Goal: Task Accomplishment & Management: Complete application form

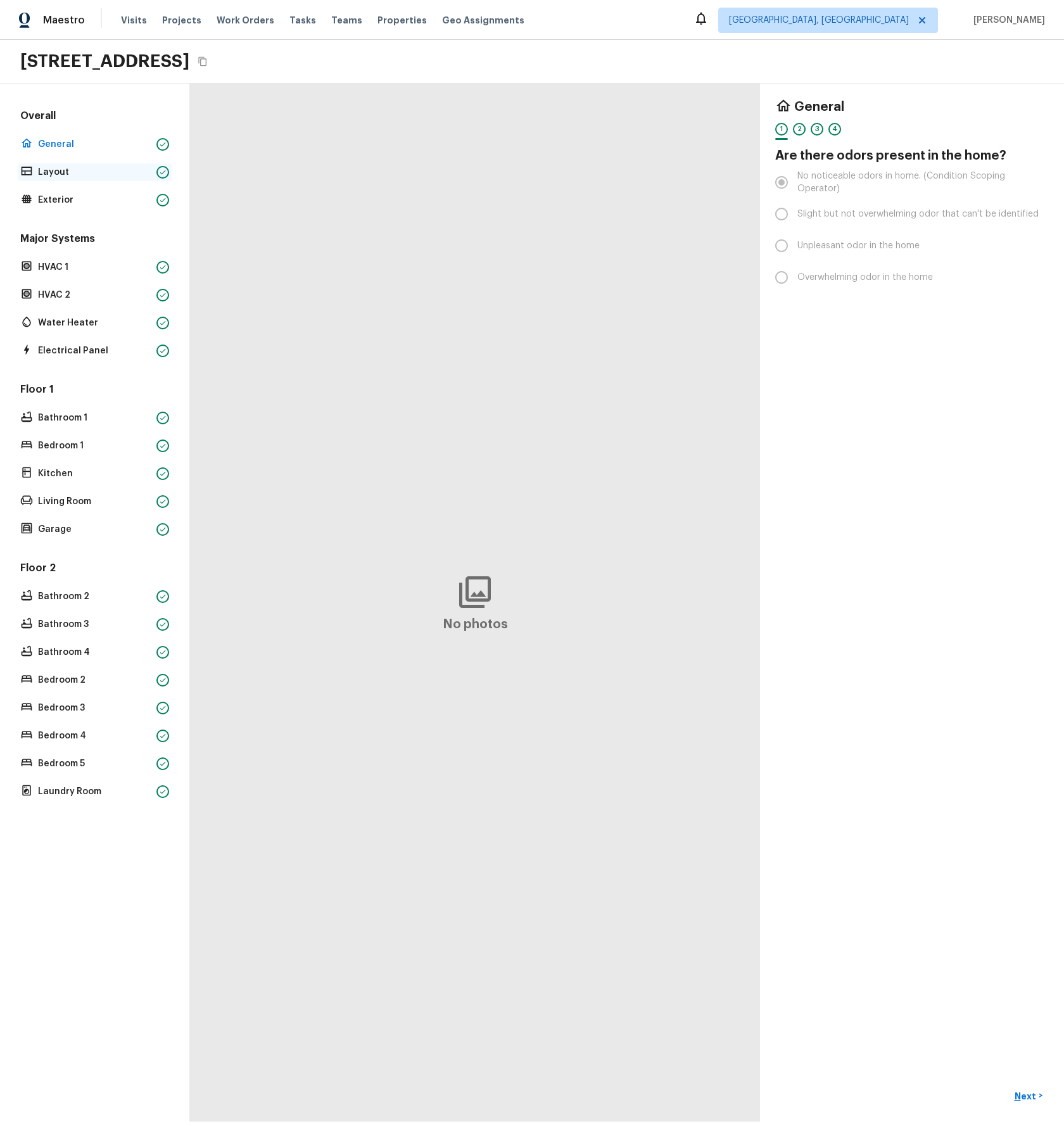
click at [67, 172] on p "Layout" at bounding box center [94, 172] width 113 height 12
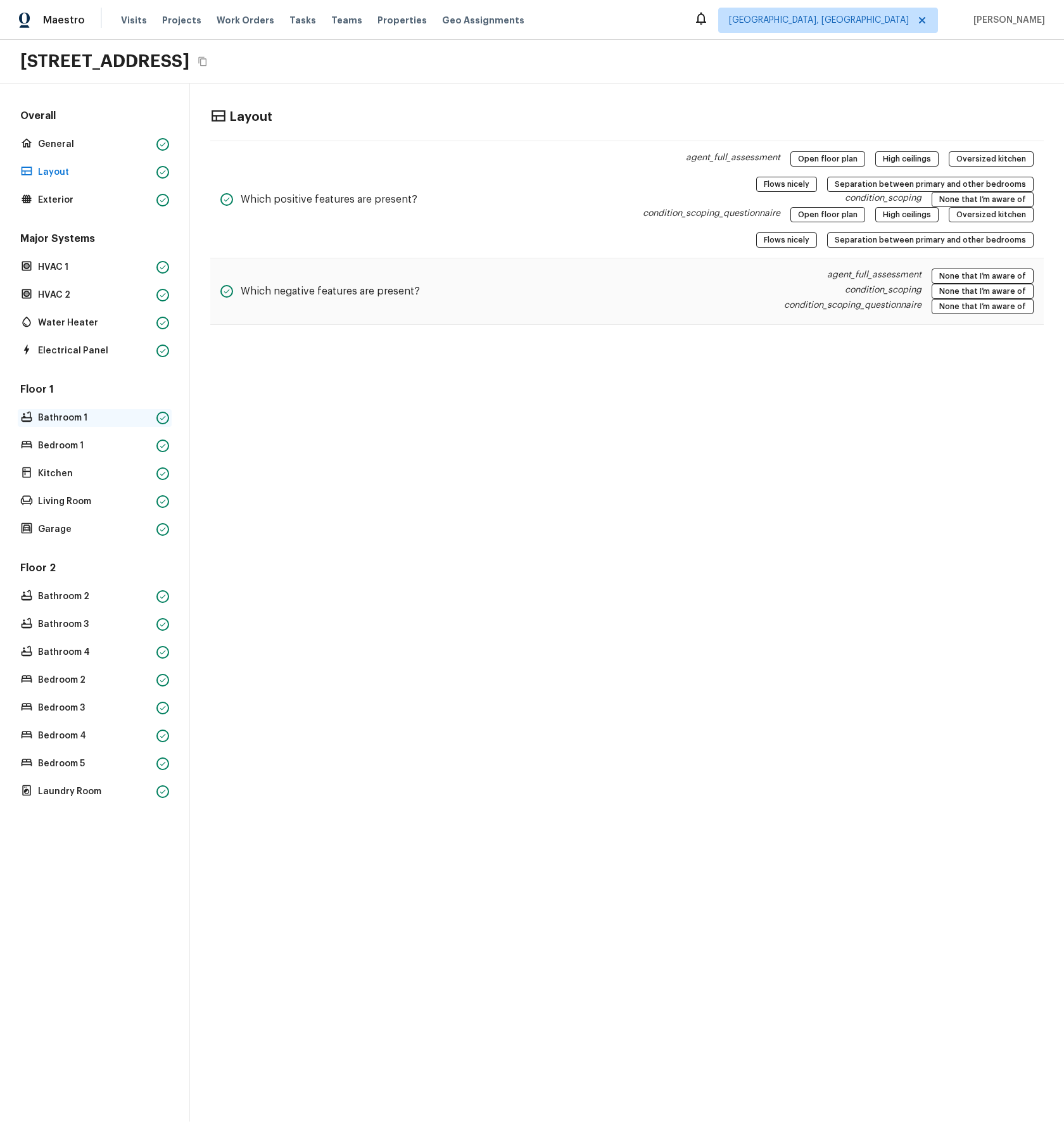
click at [69, 416] on p "Bathroom 1" at bounding box center [94, 417] width 113 height 12
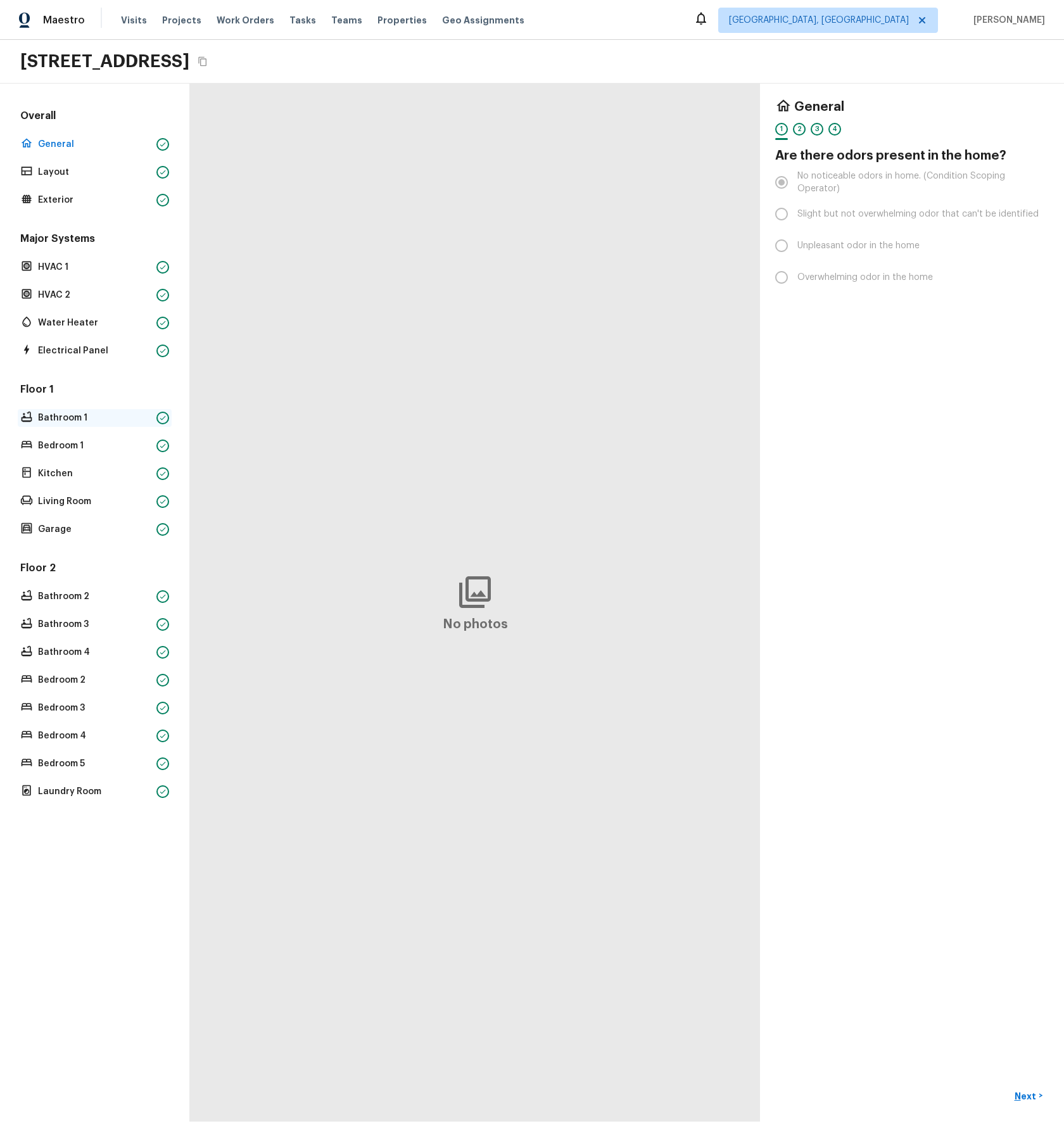
click at [80, 416] on p "Bathroom 1" at bounding box center [94, 417] width 113 height 12
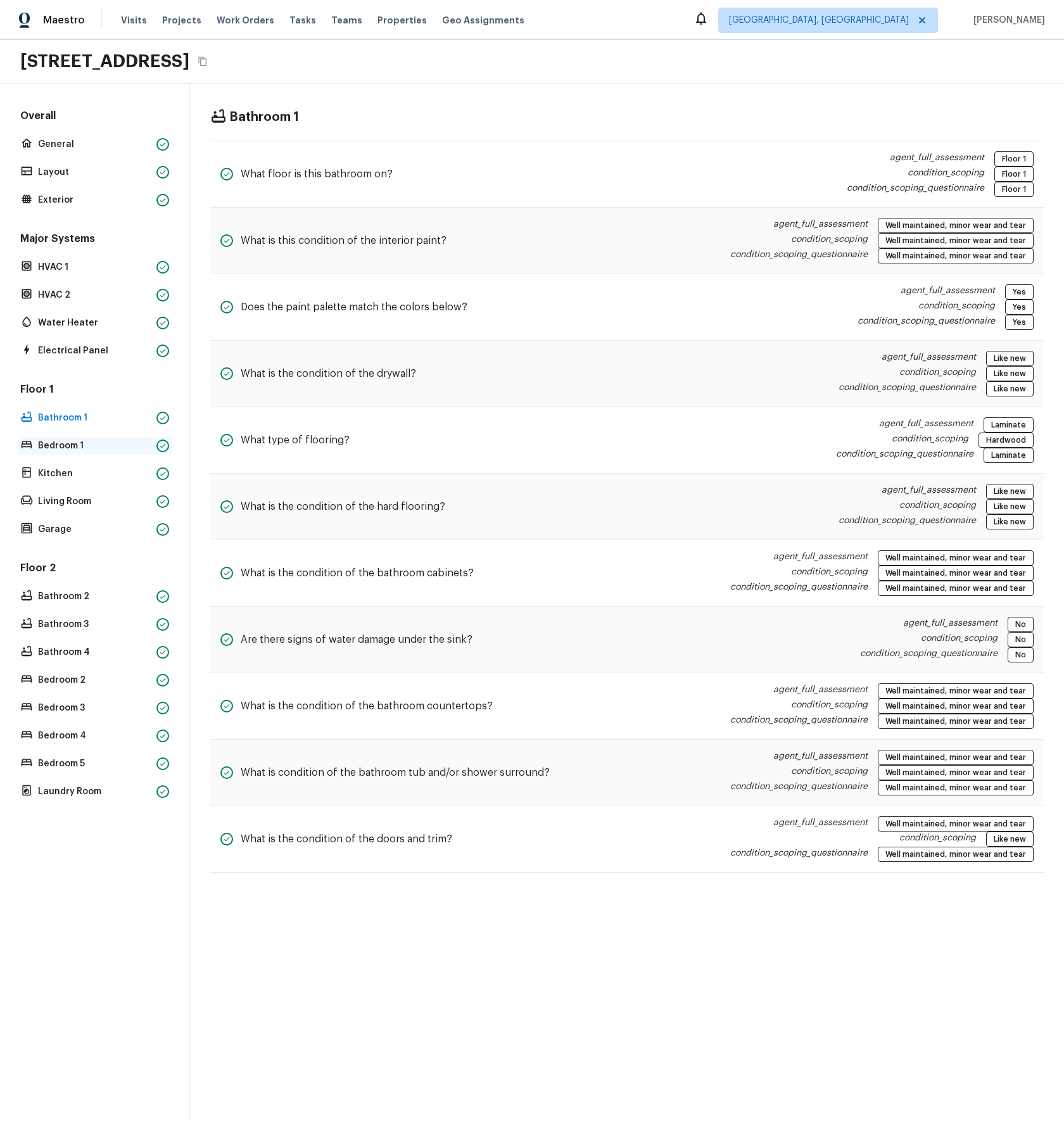
click at [59, 444] on p "Bedroom 1" at bounding box center [94, 445] width 113 height 12
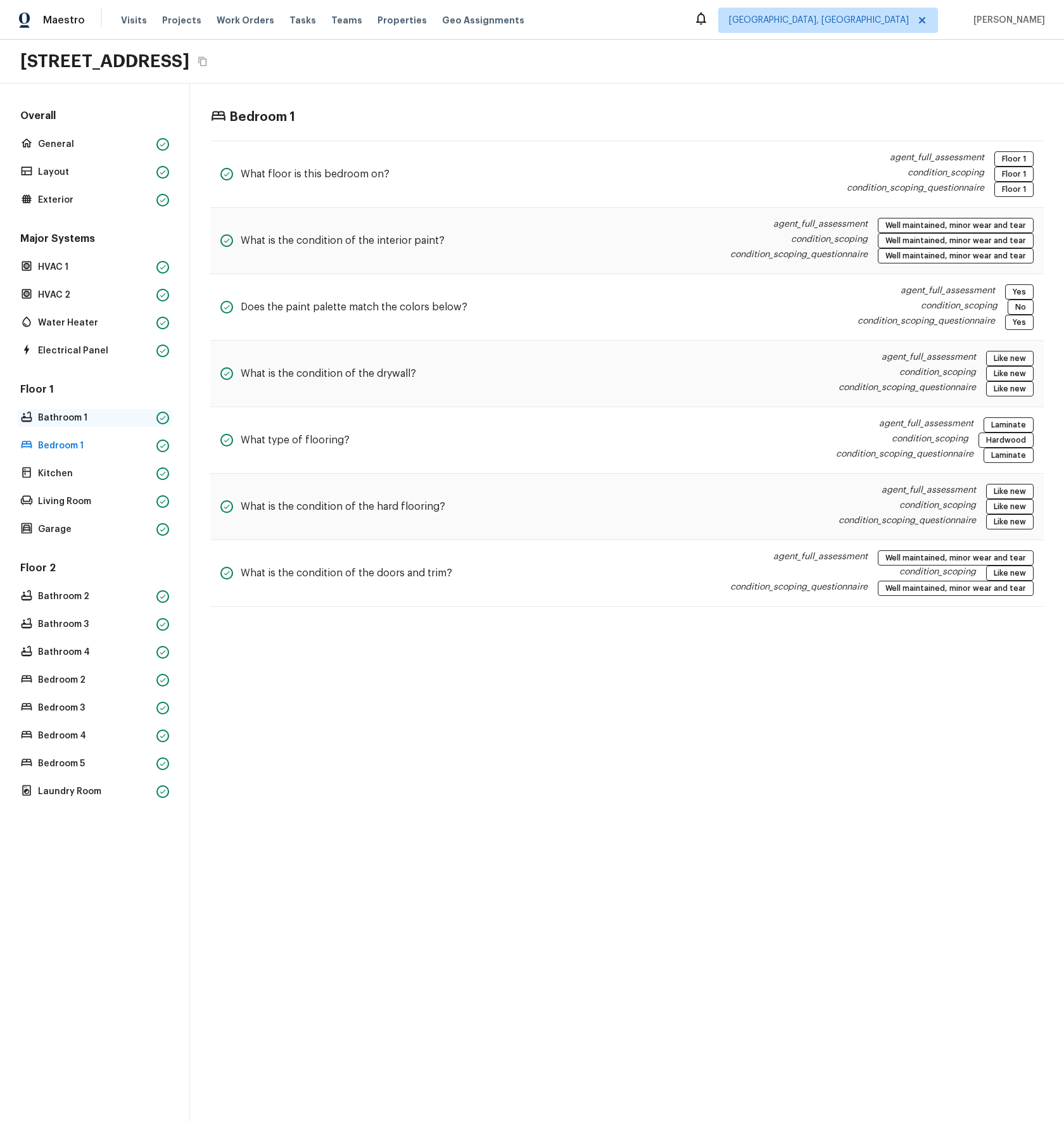
click at [55, 411] on p "Bathroom 1" at bounding box center [94, 417] width 113 height 12
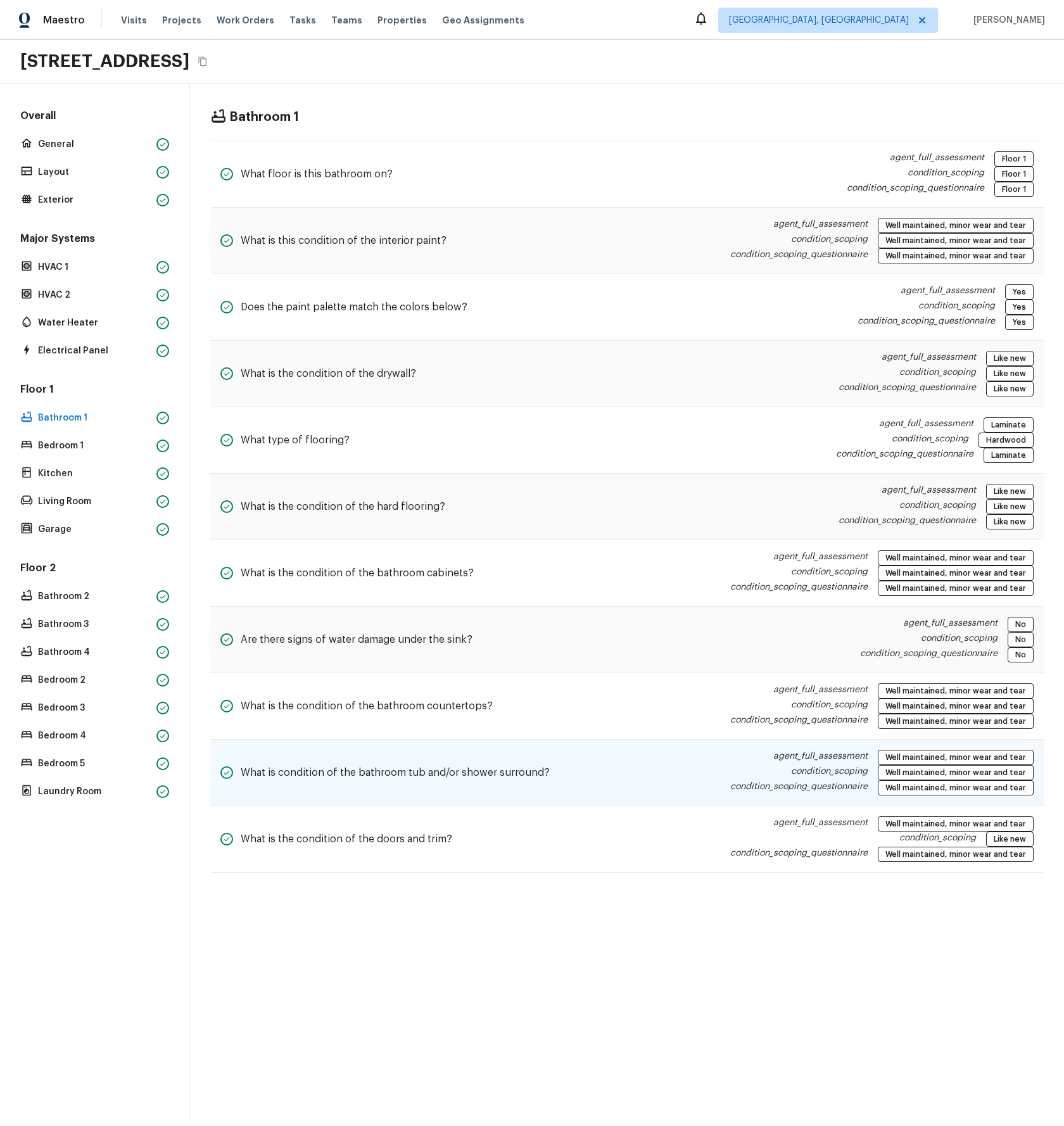
click at [631, 777] on div "What is condition of the bathroom tub and/or shower surround? agent_full_assess…" at bounding box center [627, 772] width 834 height 66
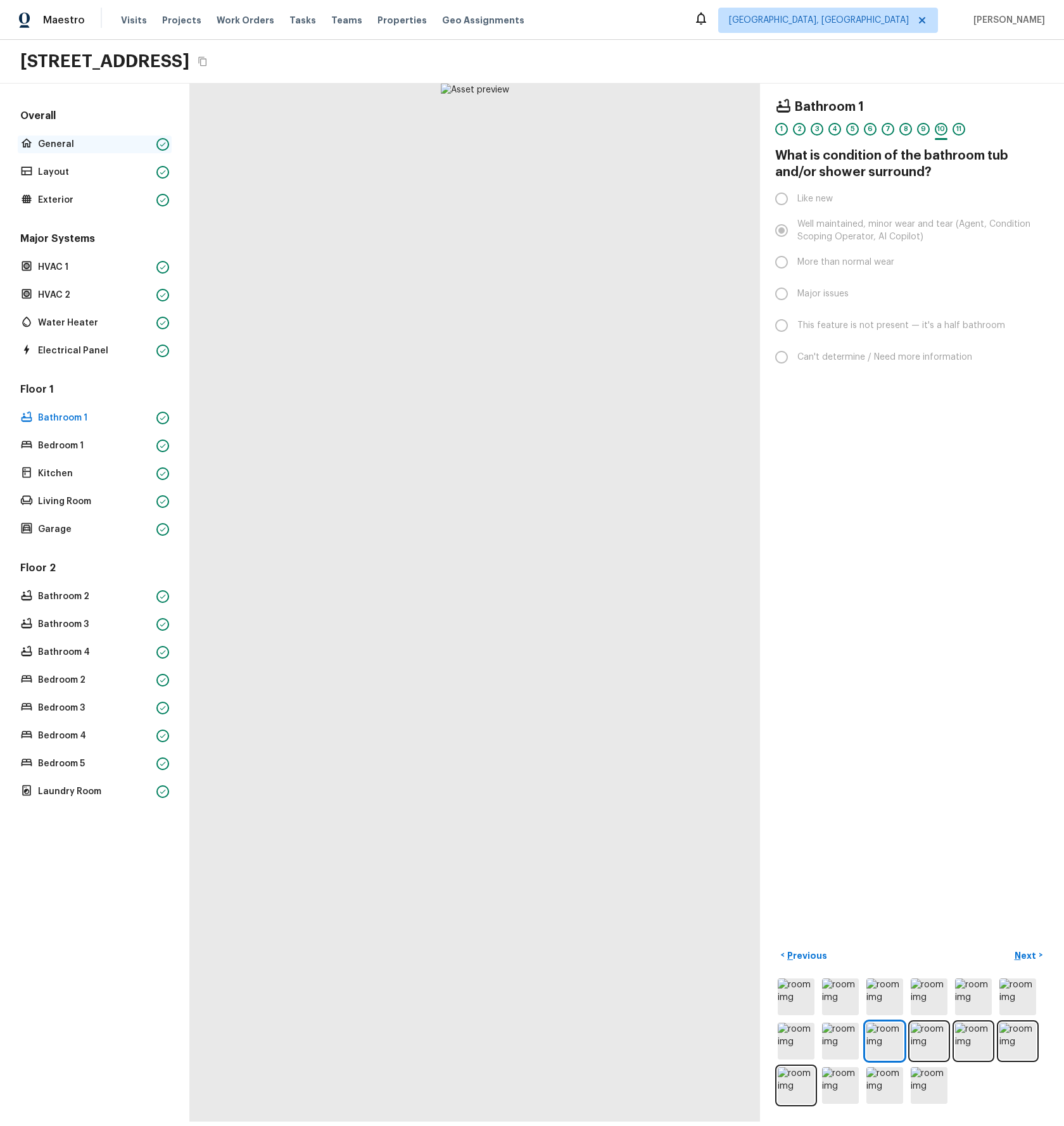
click at [57, 141] on p "General" at bounding box center [94, 144] width 113 height 12
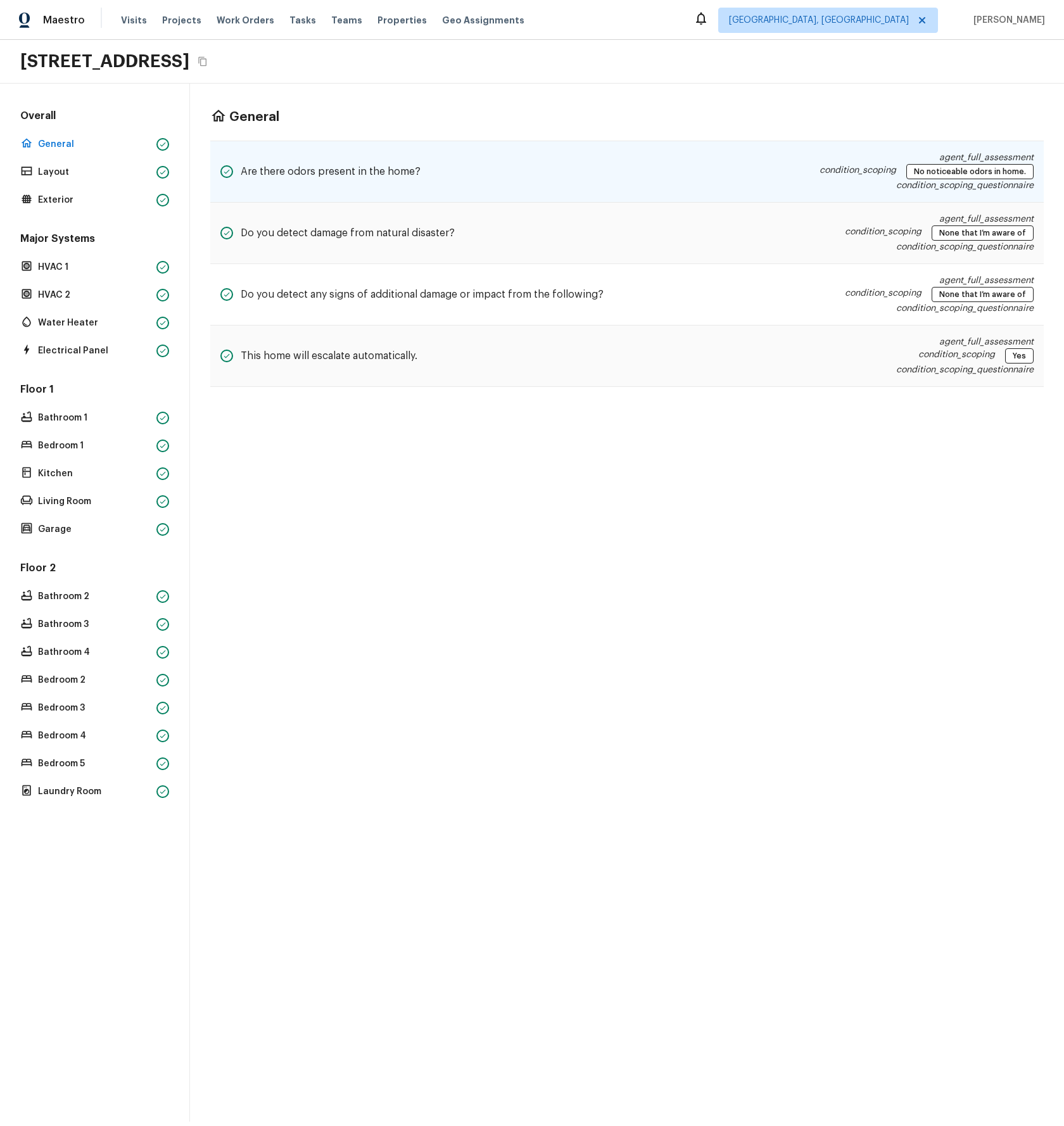
click at [592, 180] on div "Are there odors present in the home? agent_full_assessment condition_scoping No…" at bounding box center [627, 171] width 834 height 62
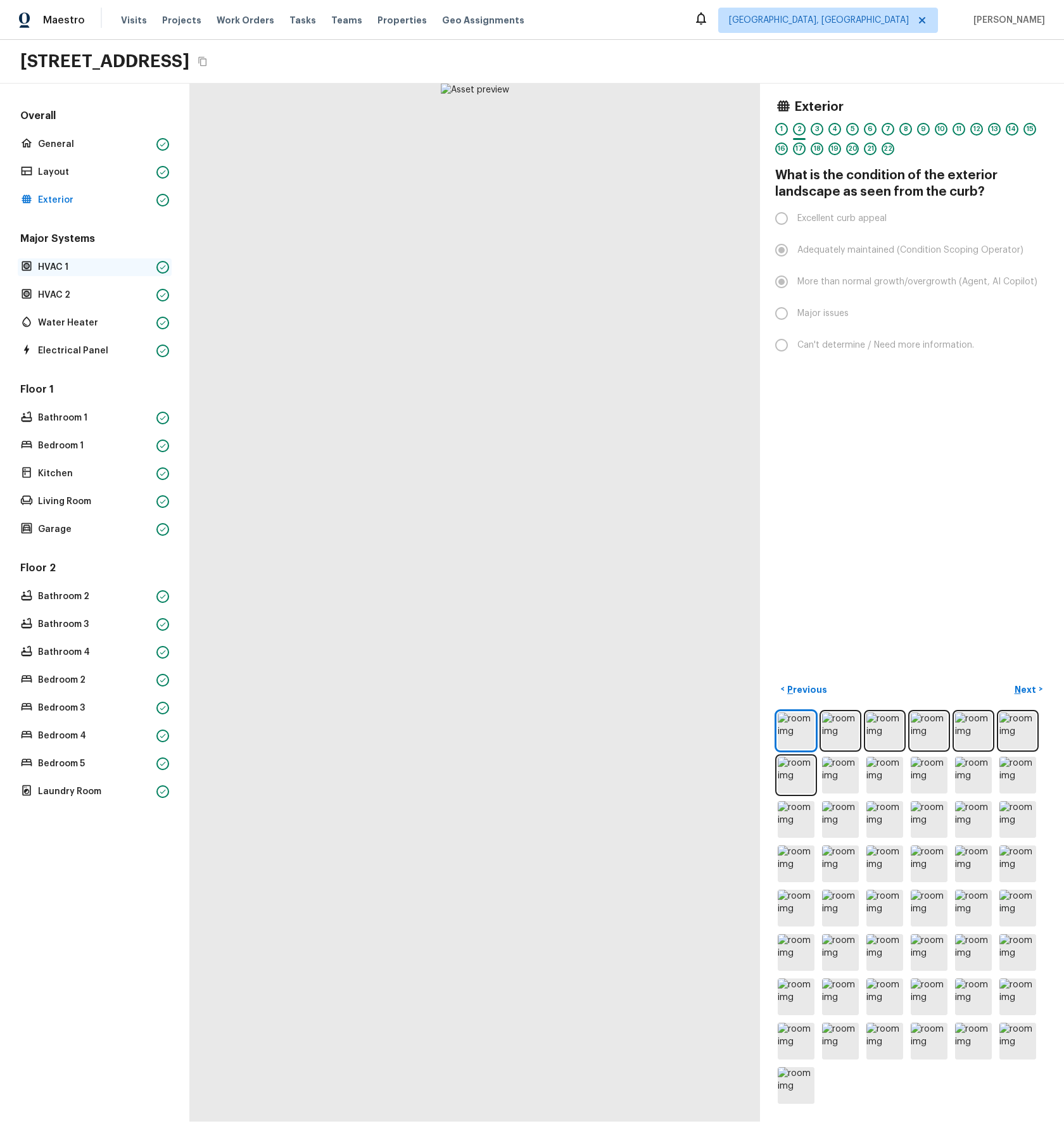
click at [55, 276] on div "HVAC 1" at bounding box center [94, 267] width 154 height 17
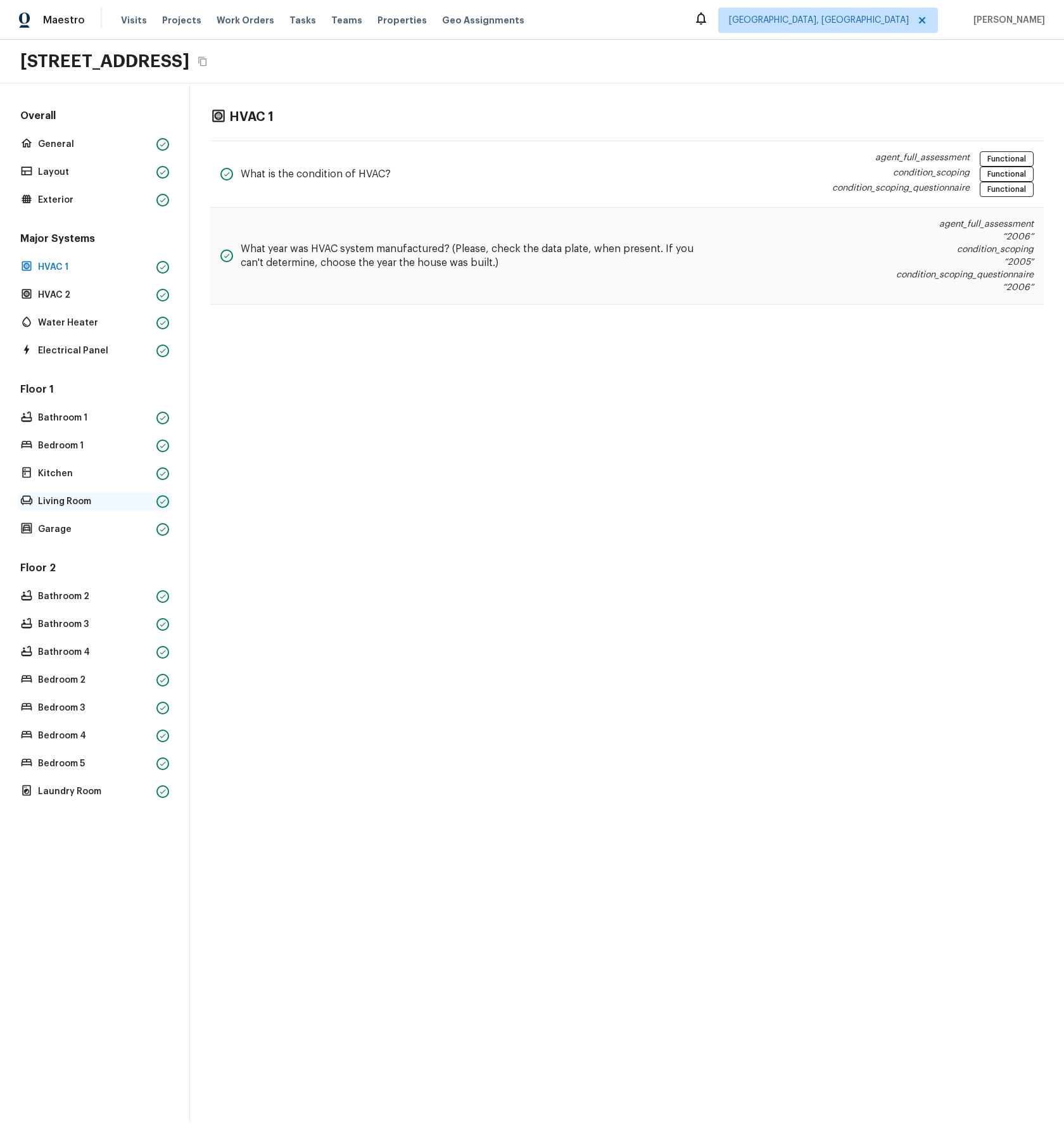
click at [69, 500] on p "Living Room" at bounding box center [94, 501] width 113 height 12
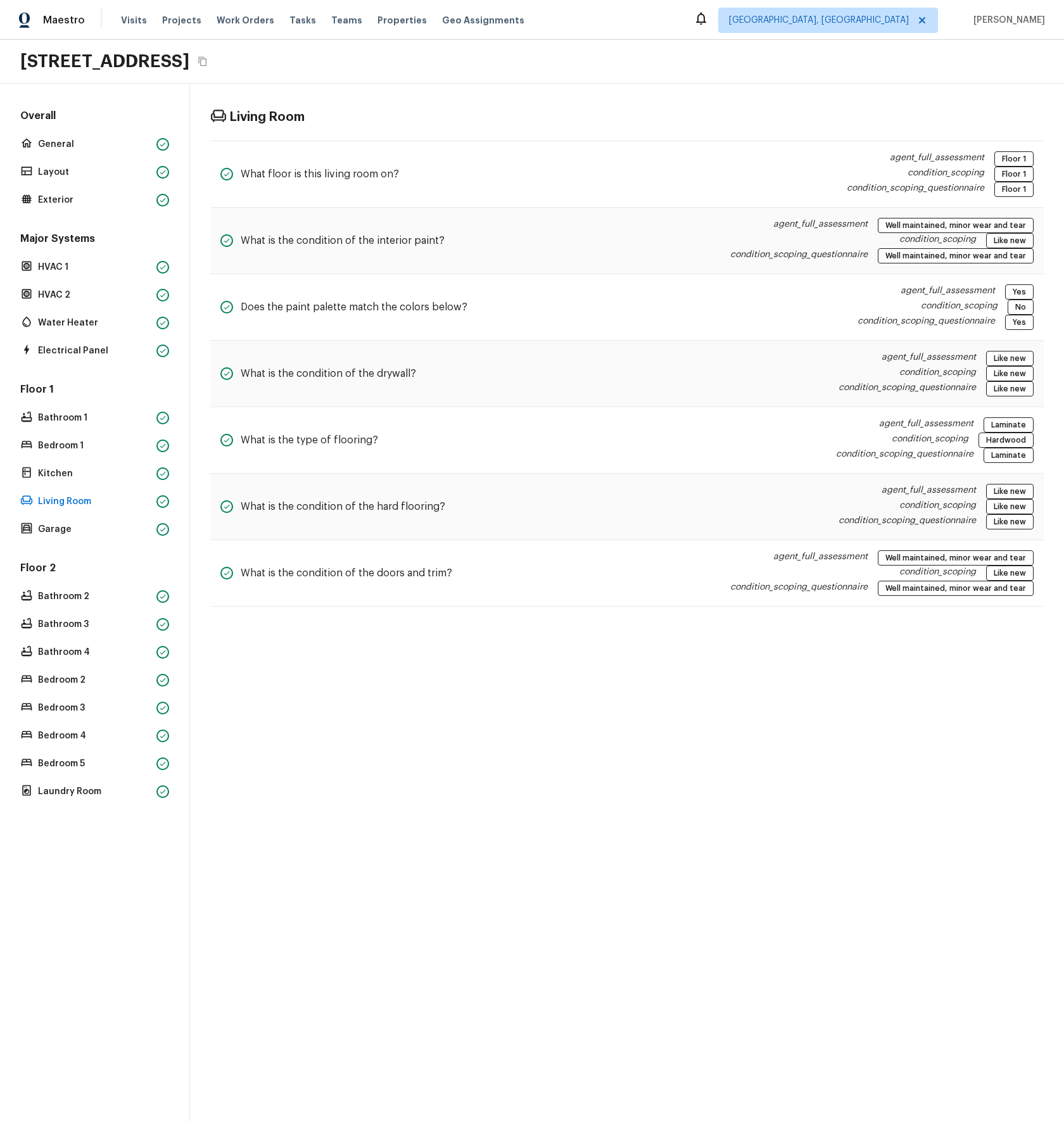
click at [558, 95] on div "Living Room What floor is this living room on? agent_full_assessment Floor 1 co…" at bounding box center [627, 358] width 874 height 549
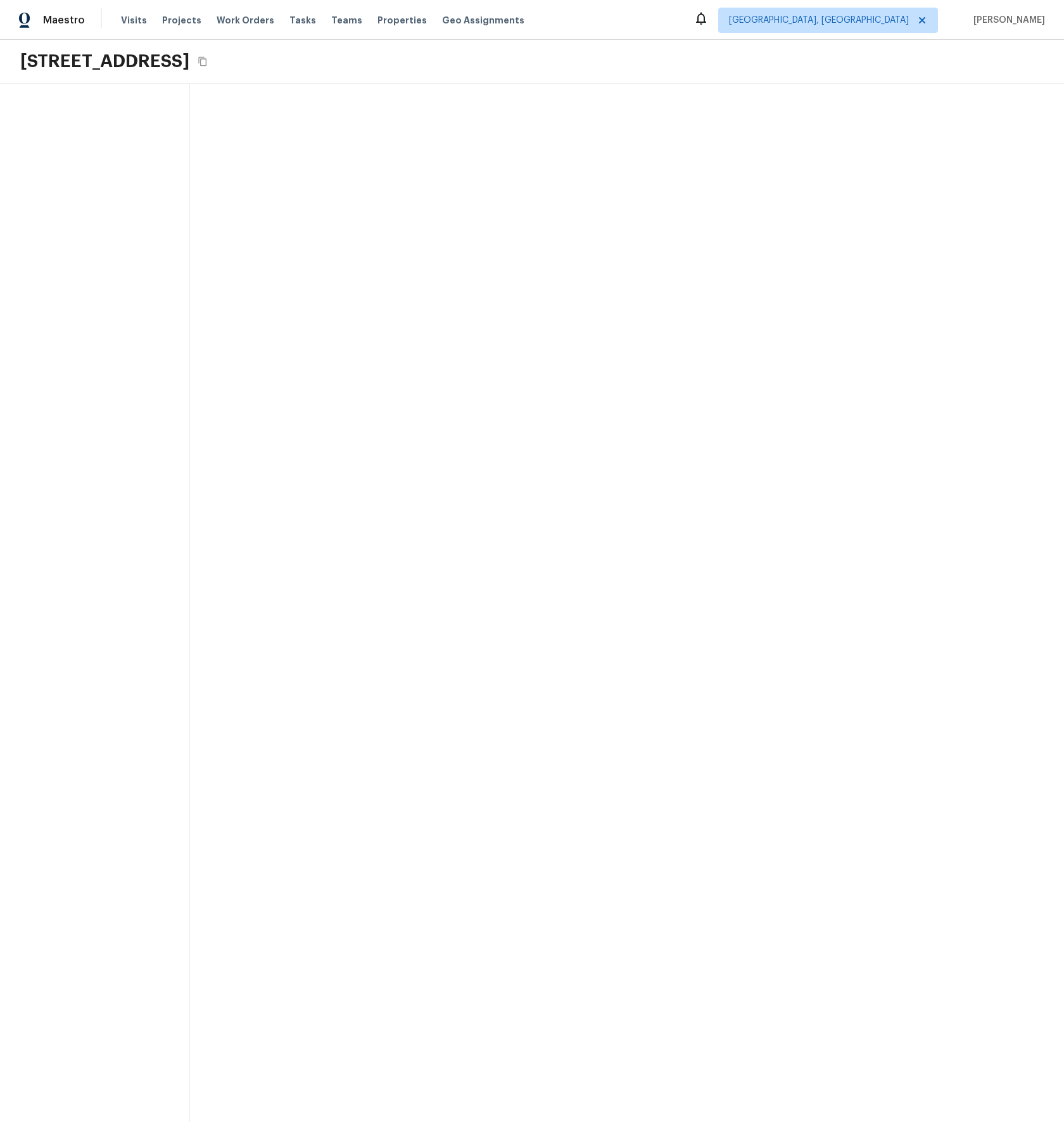
click at [529, 344] on div at bounding box center [627, 602] width 874 height 1038
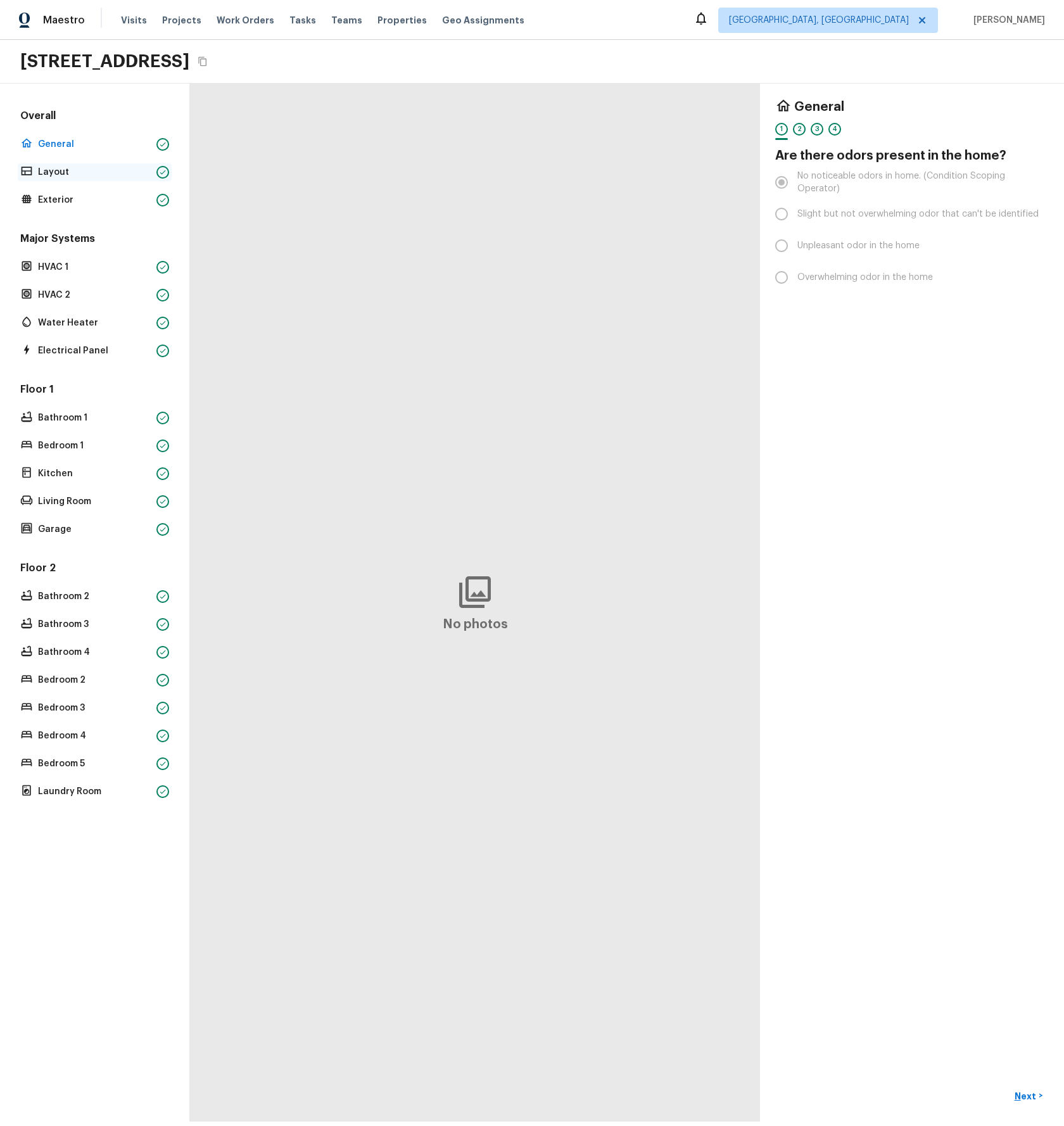
click at [59, 174] on p "Layout" at bounding box center [94, 172] width 113 height 12
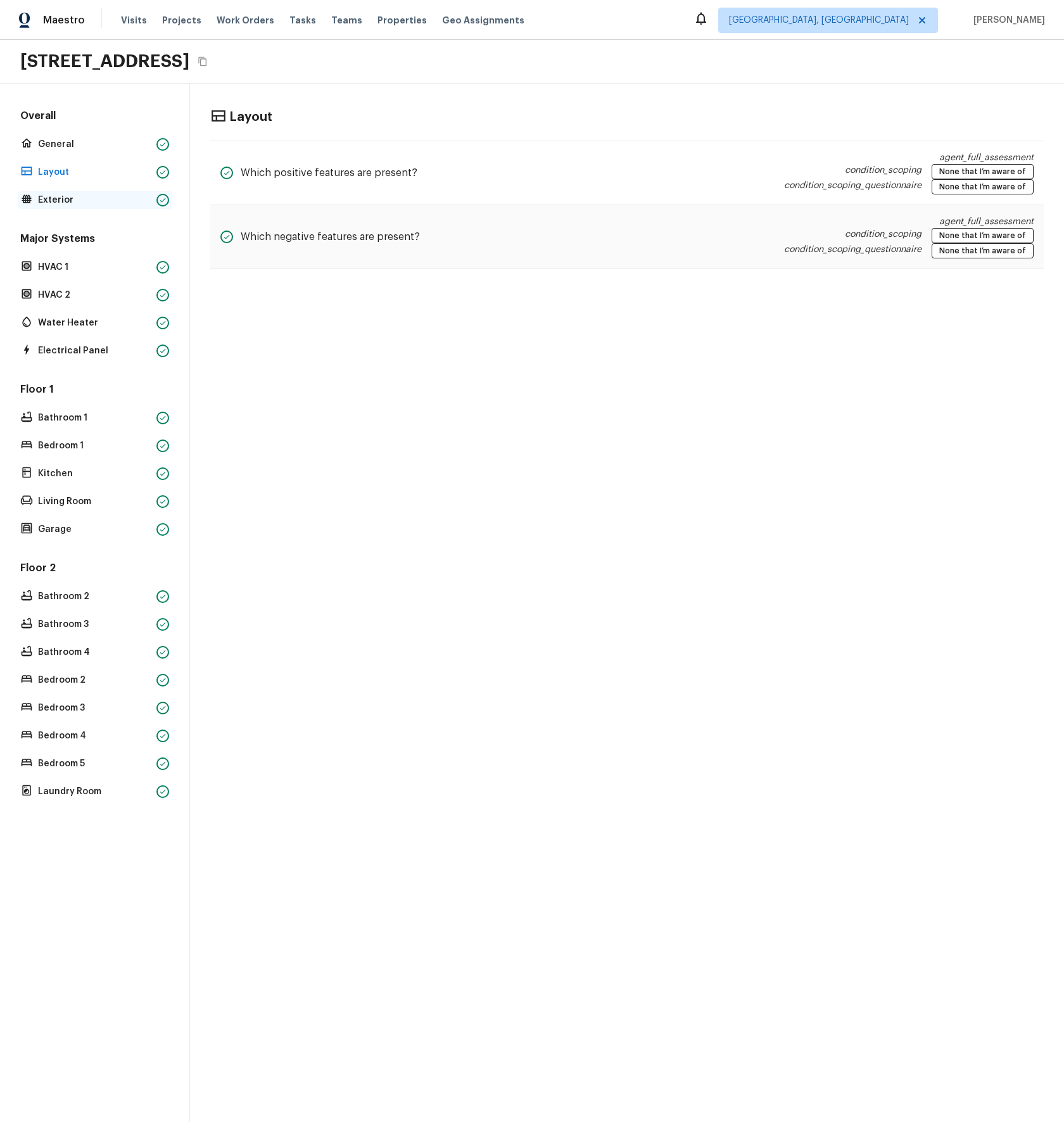
click at [57, 192] on div "Exterior" at bounding box center [94, 200] width 154 height 17
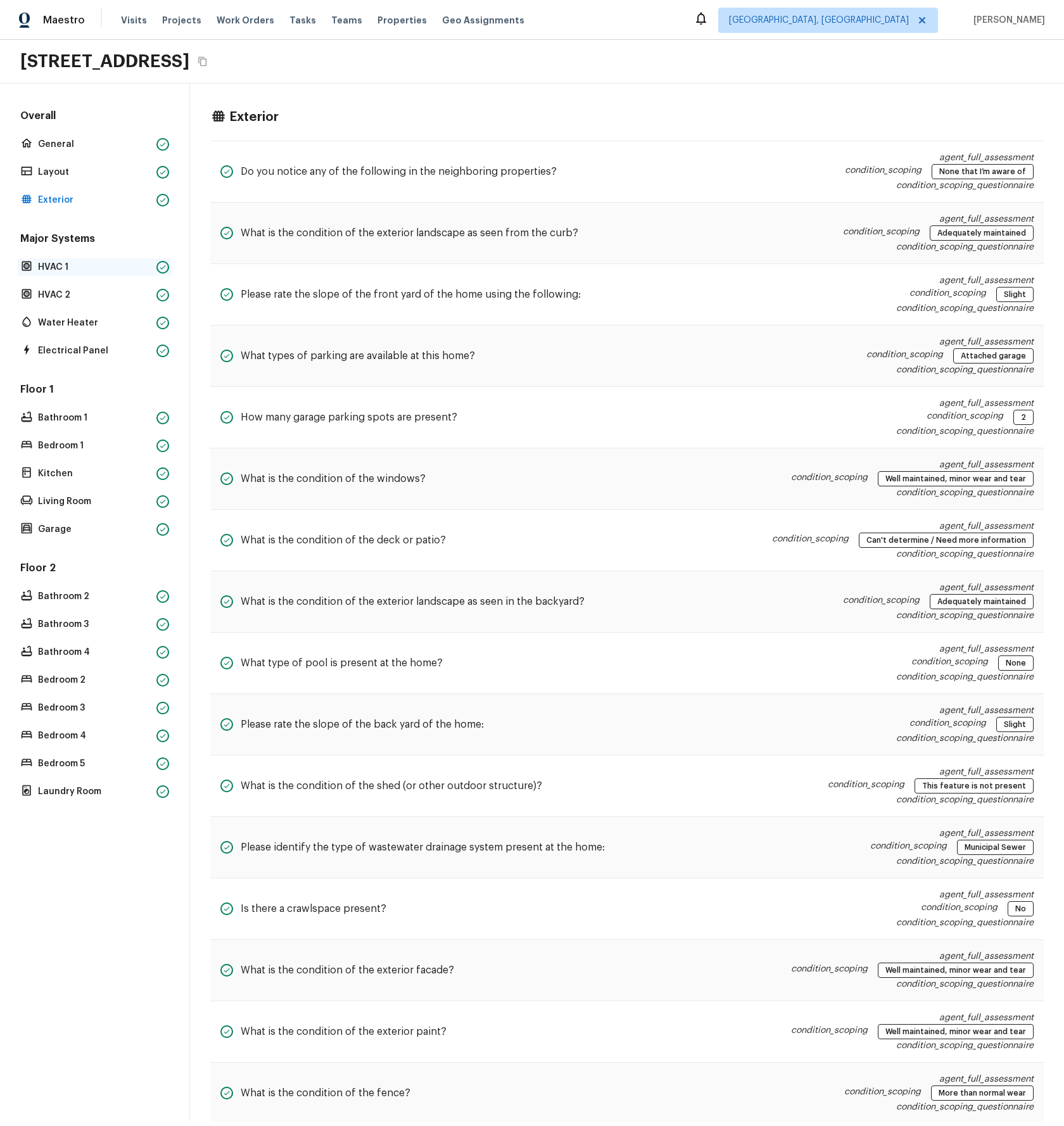
click at [64, 264] on p "HVAC 1" at bounding box center [94, 267] width 113 height 12
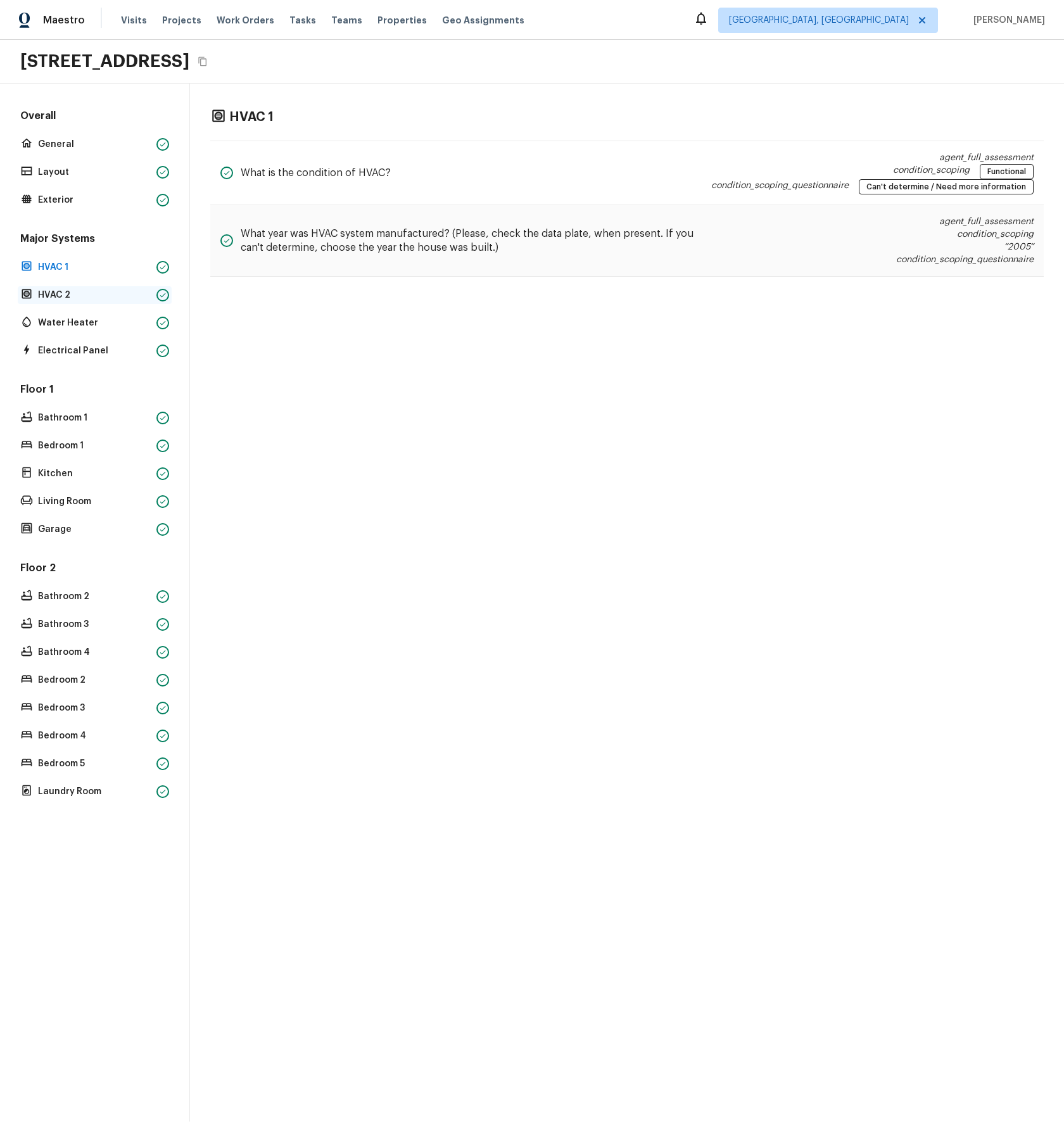
click at [65, 287] on div "HVAC 2" at bounding box center [94, 295] width 154 height 17
click at [62, 319] on p "Water Heater" at bounding box center [94, 322] width 113 height 12
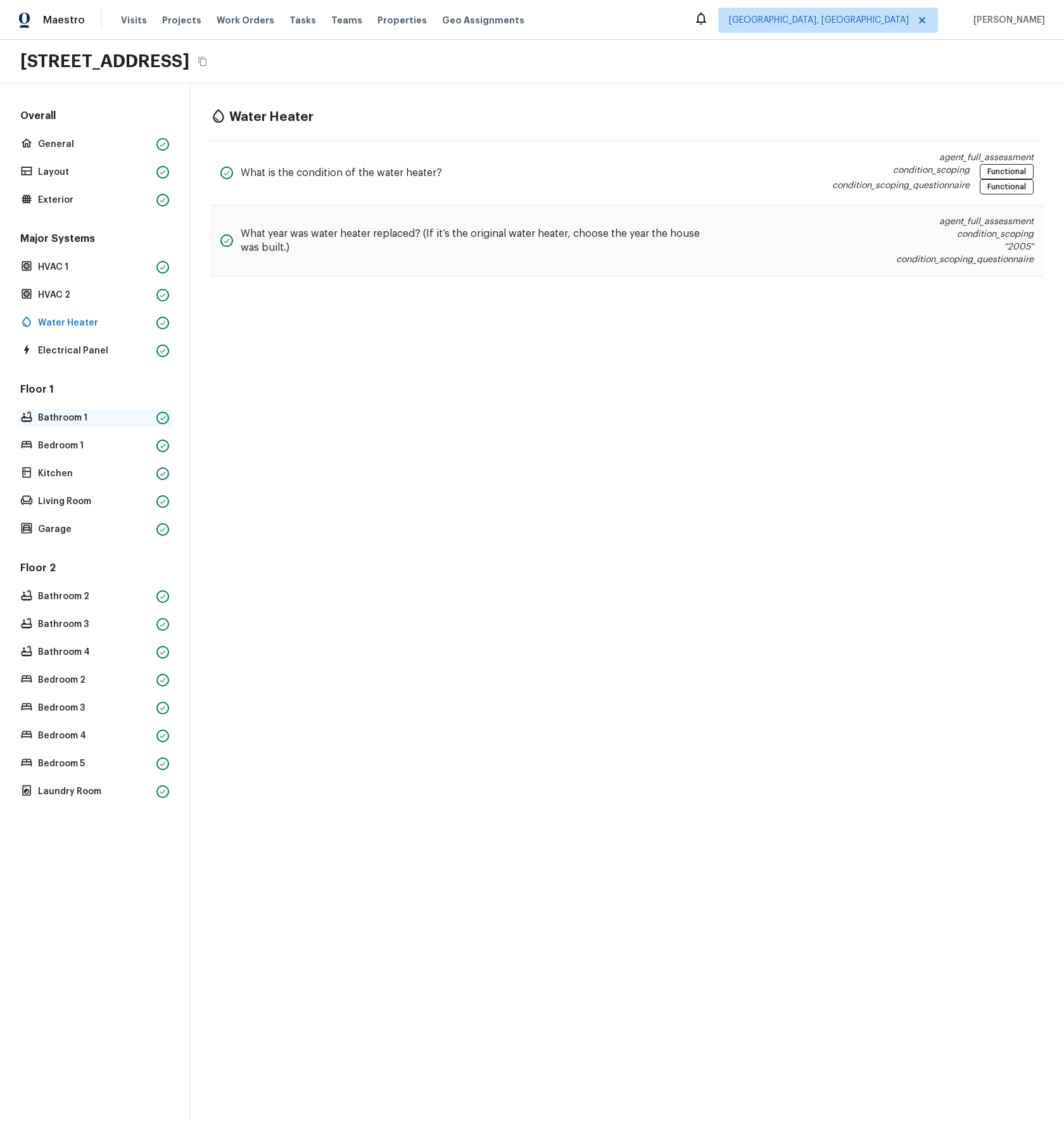
click at [72, 420] on p "Bathroom 1" at bounding box center [94, 417] width 113 height 12
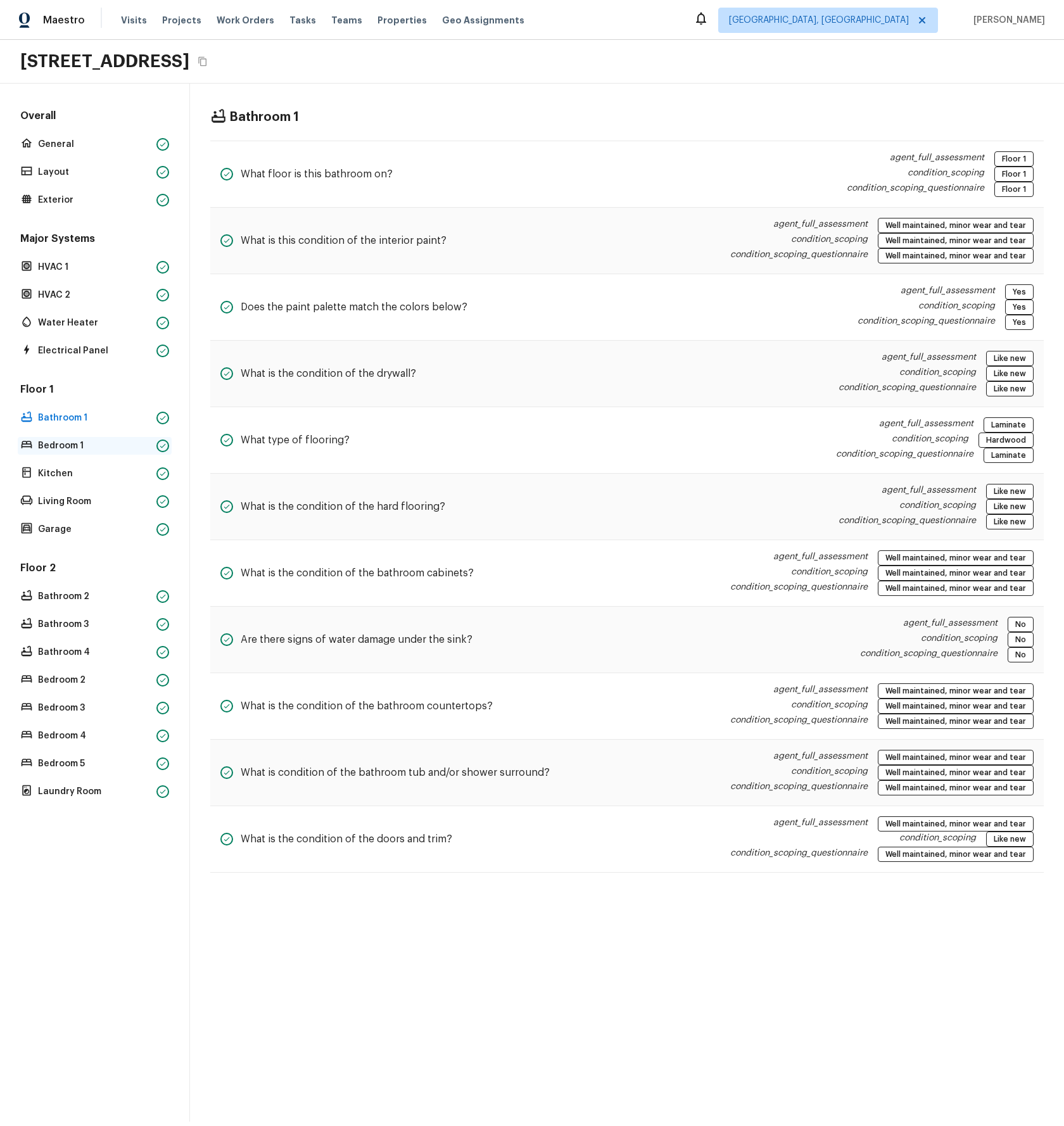
click at [75, 440] on p "Bedroom 1" at bounding box center [94, 445] width 113 height 12
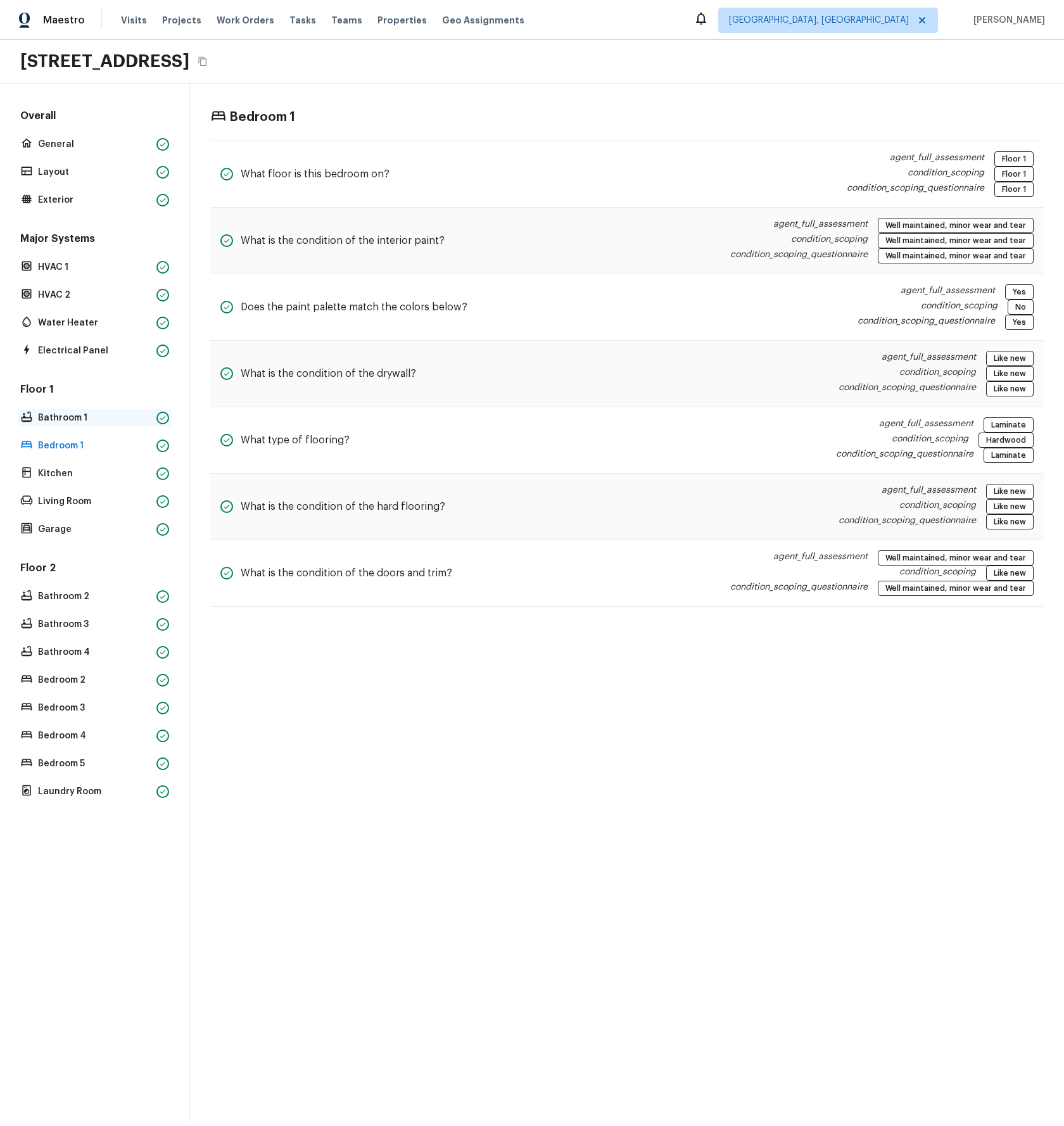
click at [64, 420] on p "Bathroom 1" at bounding box center [94, 417] width 113 height 12
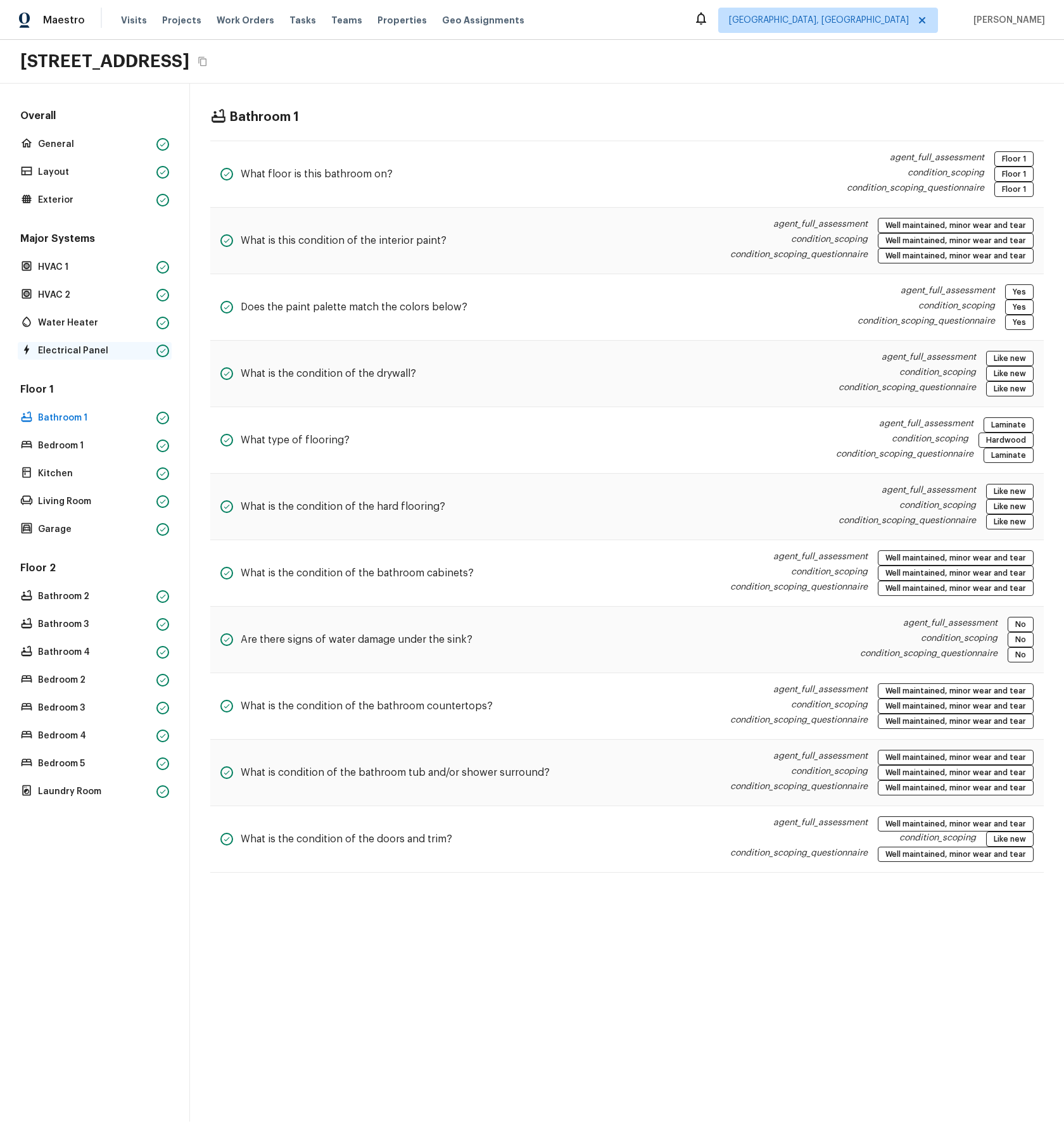
click at [68, 346] on p "Electrical Panel" at bounding box center [94, 350] width 113 height 12
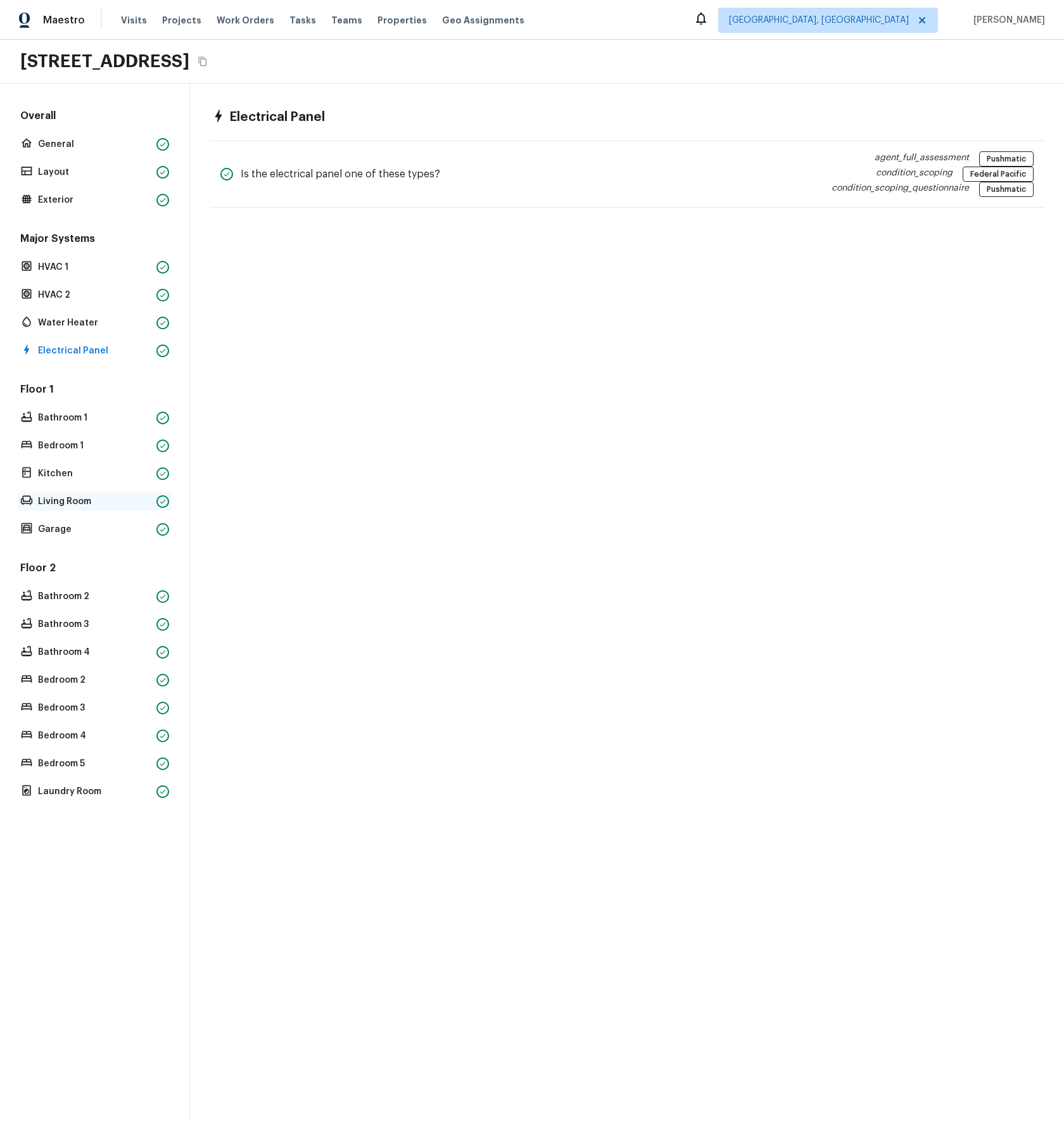
click at [66, 491] on div "Floor 1 Bathroom 1 Bedroom 1 Kitchen Living Room Garage" at bounding box center [94, 460] width 154 height 156
click at [66, 496] on p "Living Room" at bounding box center [94, 501] width 113 height 12
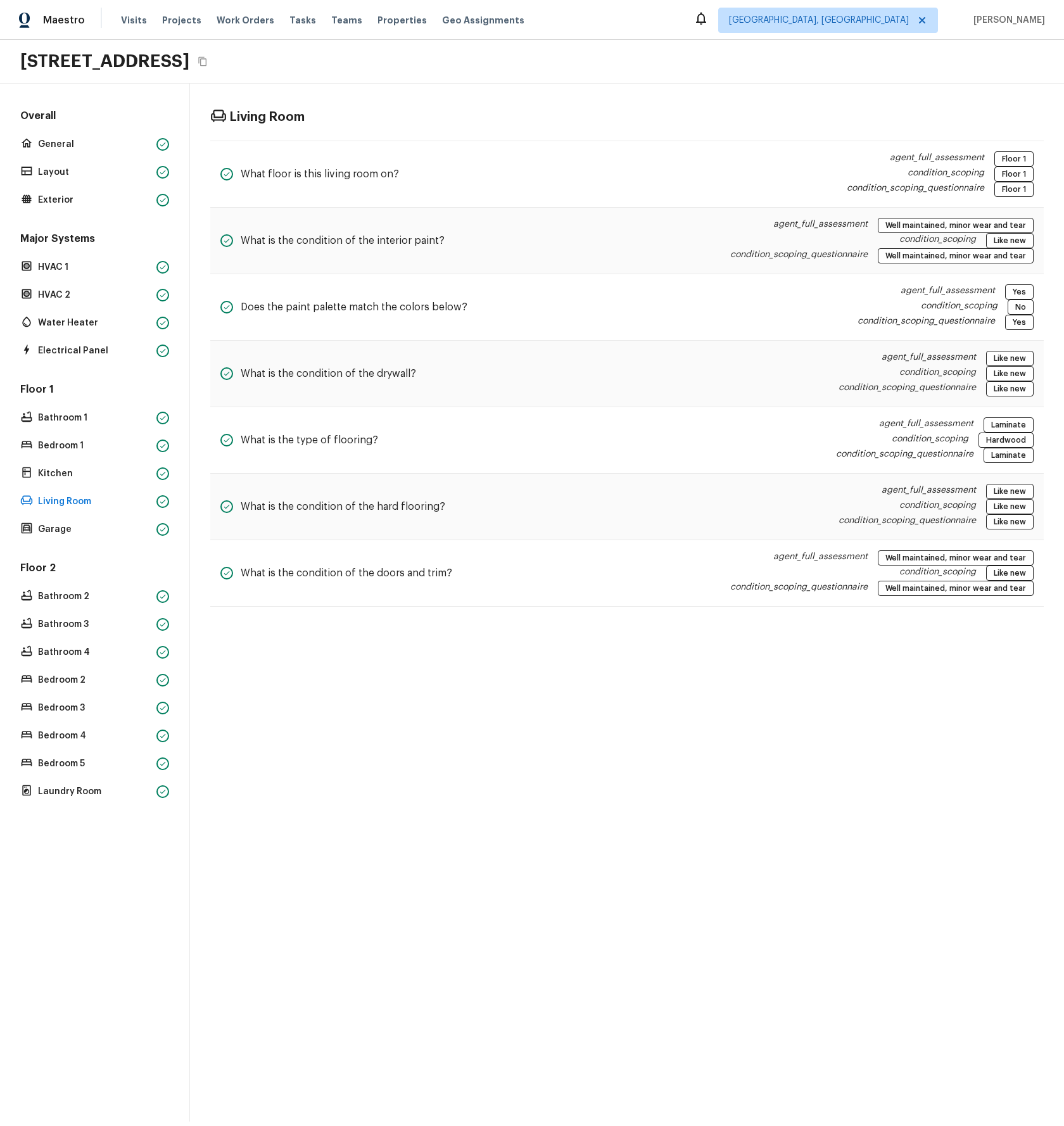
click at [378, 831] on div "Living Room What floor is this living room on? agent_full_assessment Floor 1 co…" at bounding box center [627, 602] width 874 height 1038
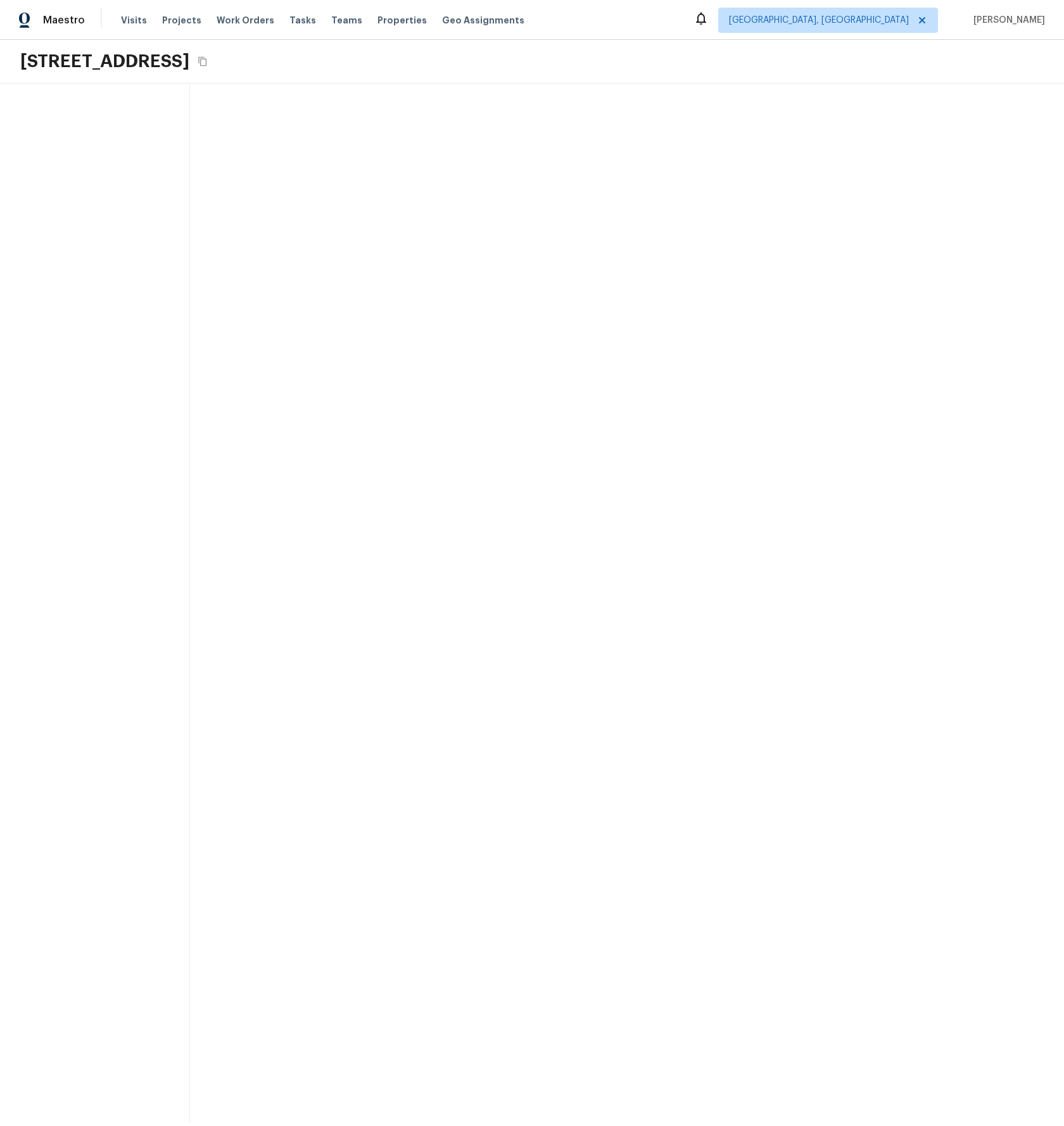
click at [448, 480] on div at bounding box center [627, 602] width 874 height 1038
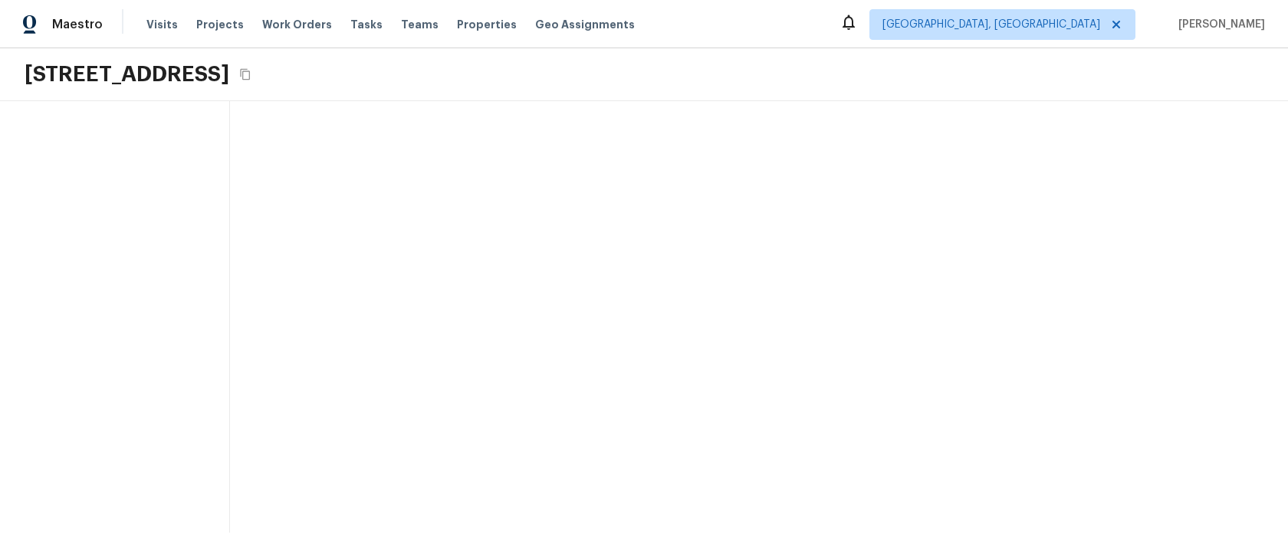
click at [527, 394] on div at bounding box center [759, 317] width 1058 height 432
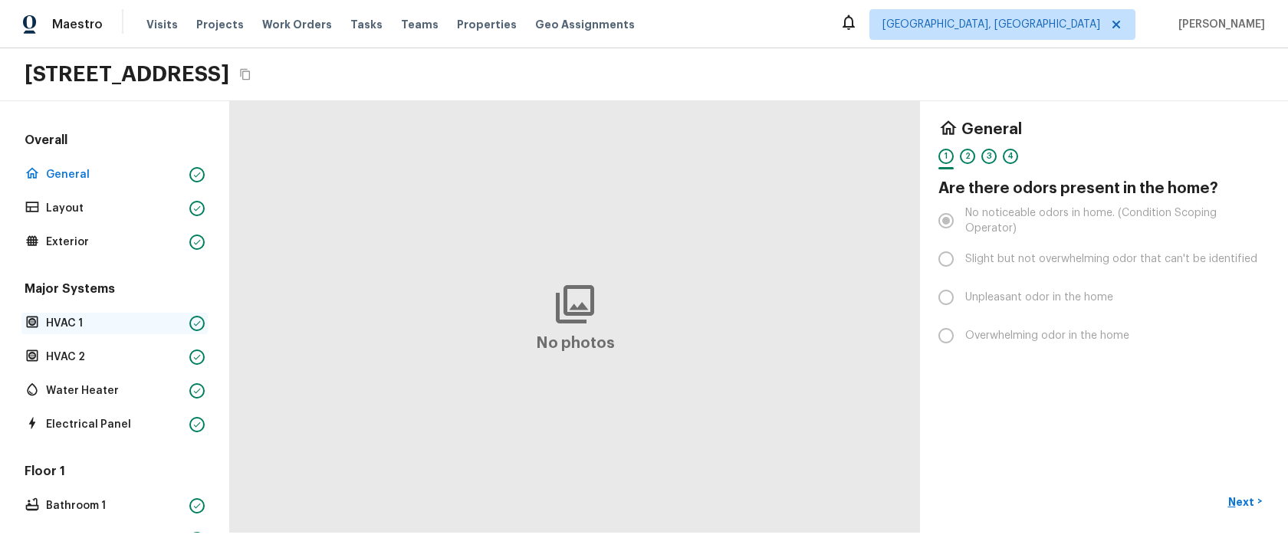
click at [71, 320] on p "HVAC 1" at bounding box center [114, 323] width 137 height 15
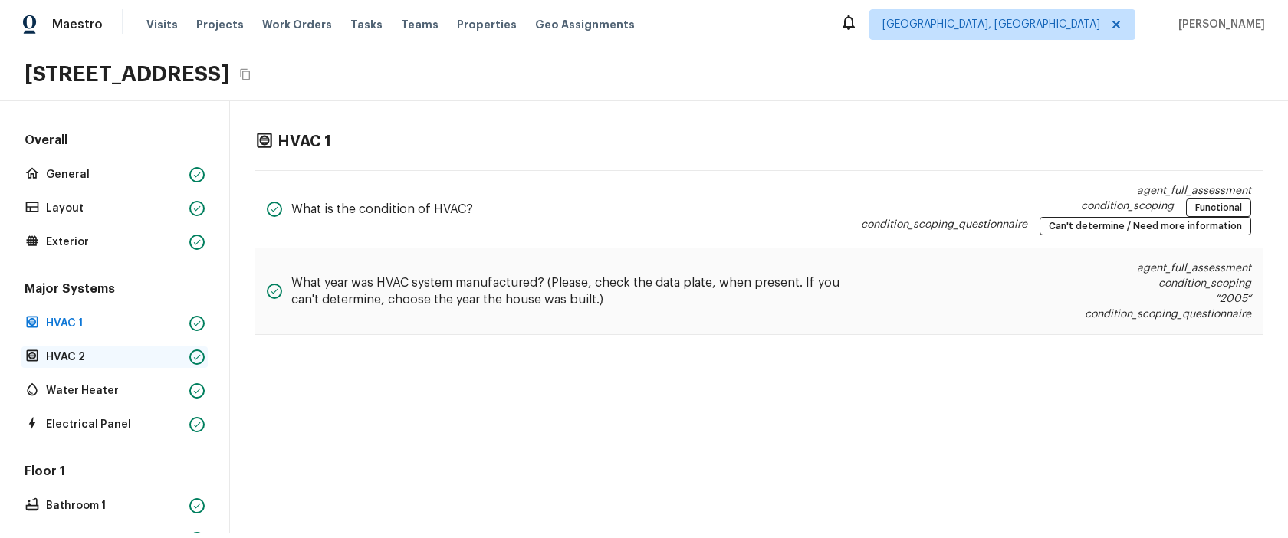
click at [77, 356] on p "HVAC 2" at bounding box center [114, 357] width 137 height 15
click at [84, 393] on p "Water Heater" at bounding box center [114, 390] width 137 height 15
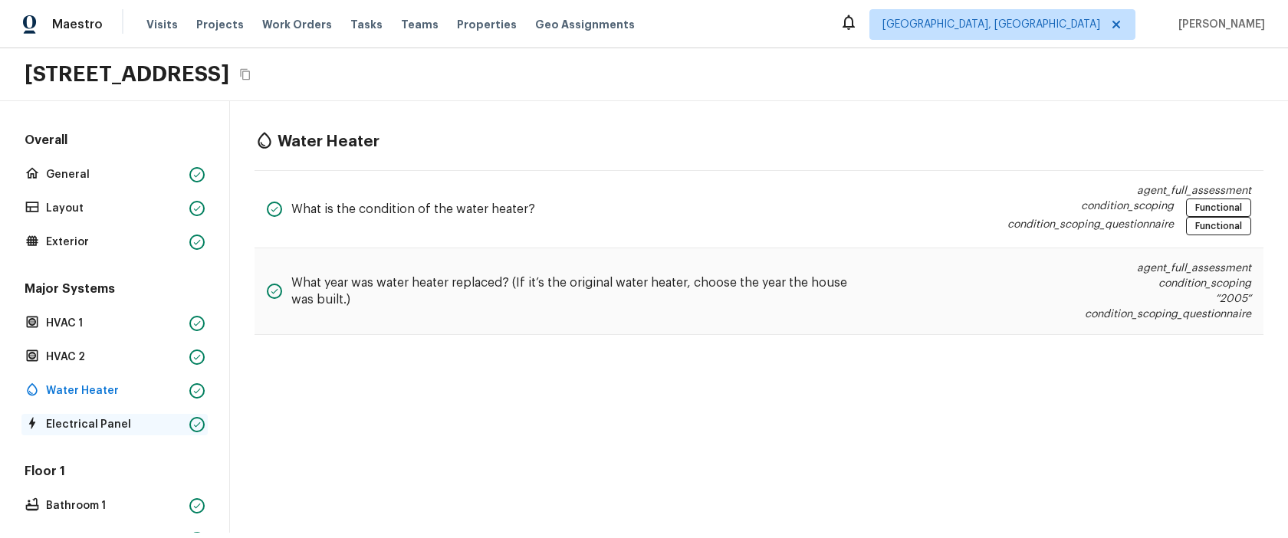
click at [90, 426] on p "Electrical Panel" at bounding box center [114, 424] width 137 height 15
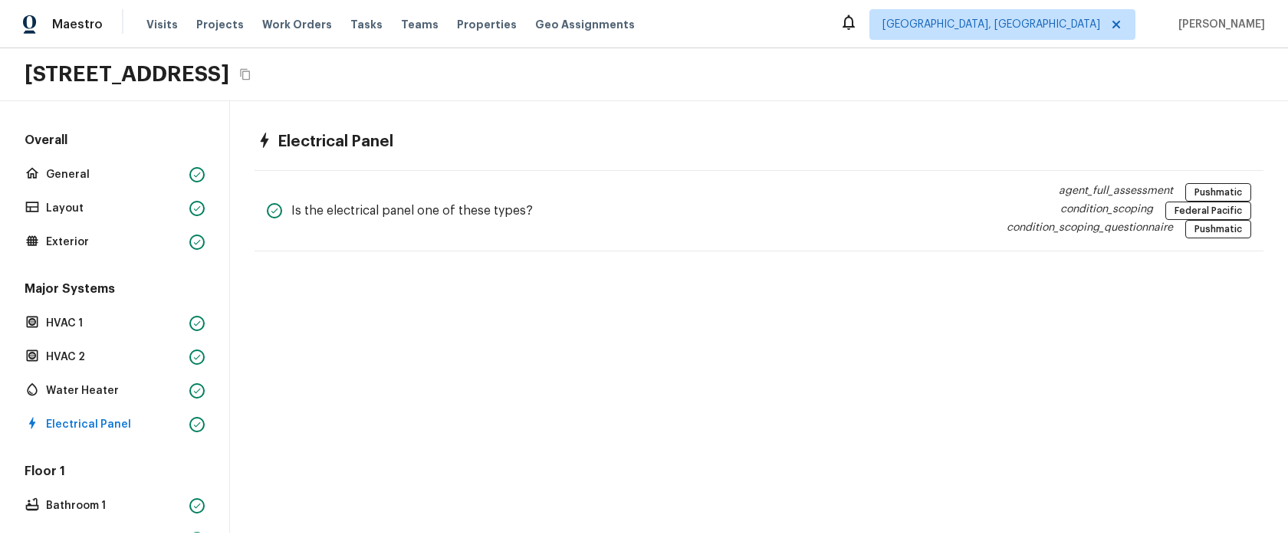
click at [583, 403] on div "Electrical Panel Is the electrical panel one of these types? agent_full_assessm…" at bounding box center [759, 317] width 1058 height 432
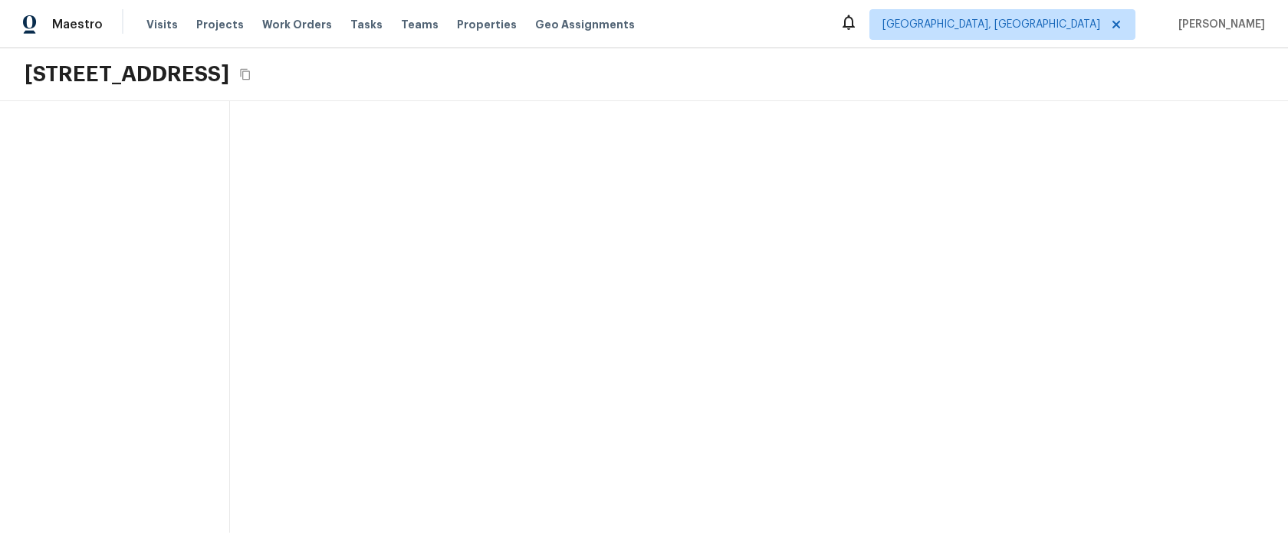
click at [546, 386] on div at bounding box center [759, 317] width 1058 height 432
click at [529, 403] on div at bounding box center [759, 317] width 1058 height 432
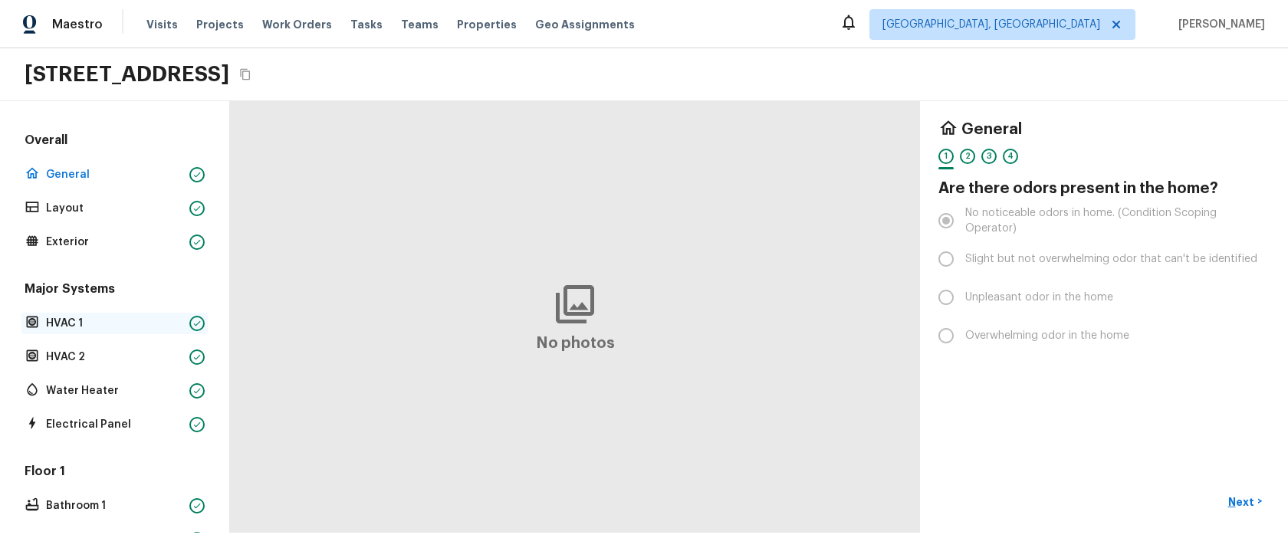
click at [84, 325] on p "HVAC 1" at bounding box center [114, 323] width 137 height 15
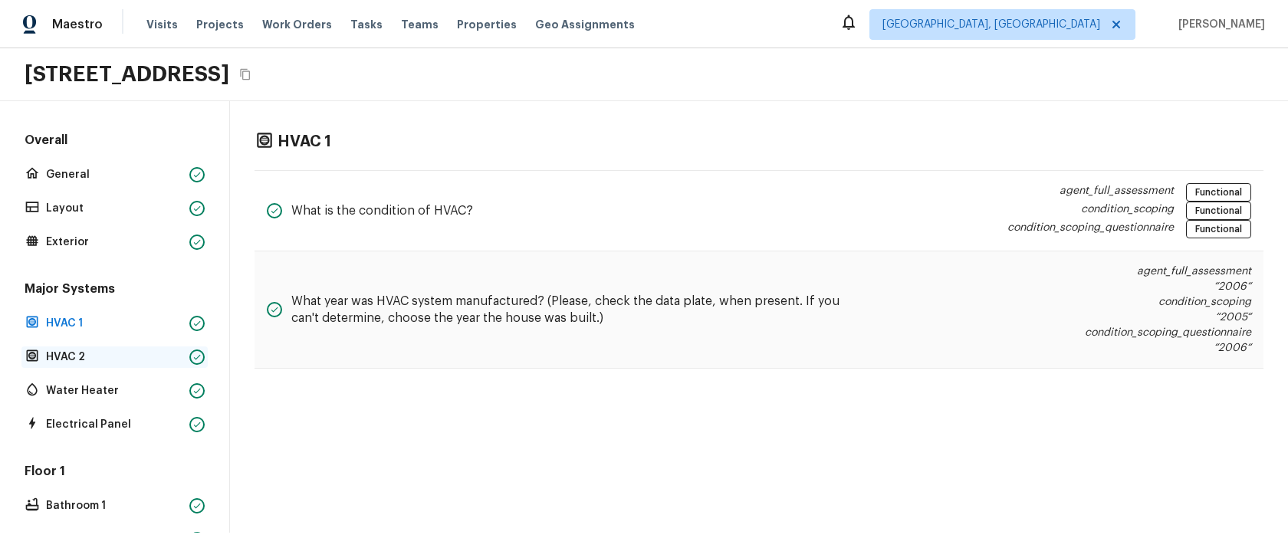
click at [93, 359] on p "HVAC 2" at bounding box center [114, 357] width 137 height 15
click at [76, 389] on p "Water Heater" at bounding box center [114, 390] width 137 height 15
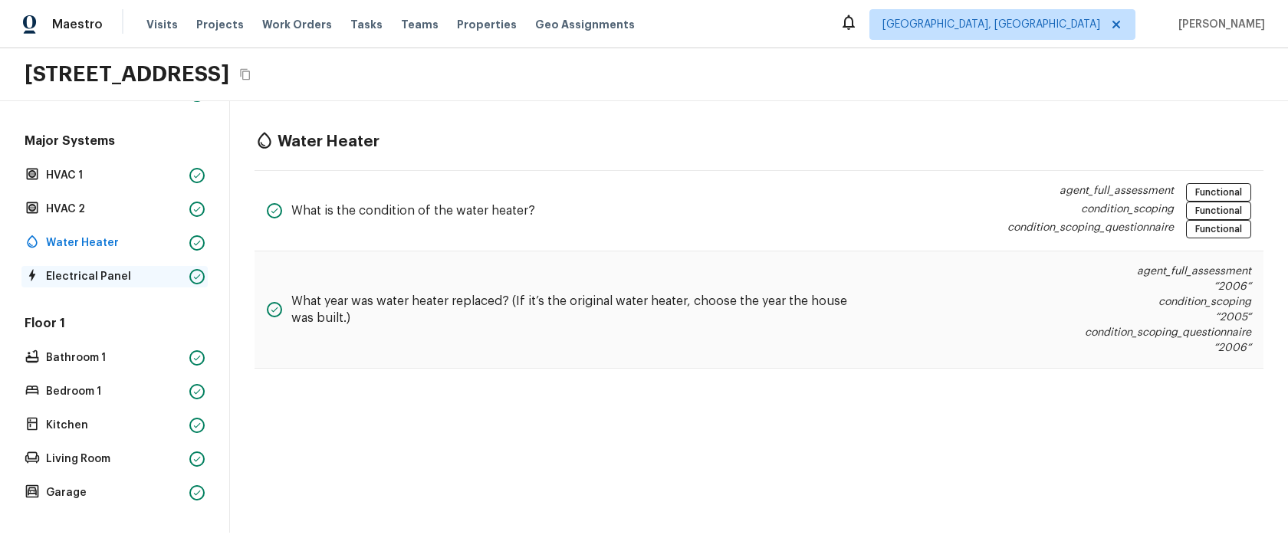
scroll to position [149, 0]
click at [83, 352] on p "Bathroom 1" at bounding box center [114, 357] width 137 height 15
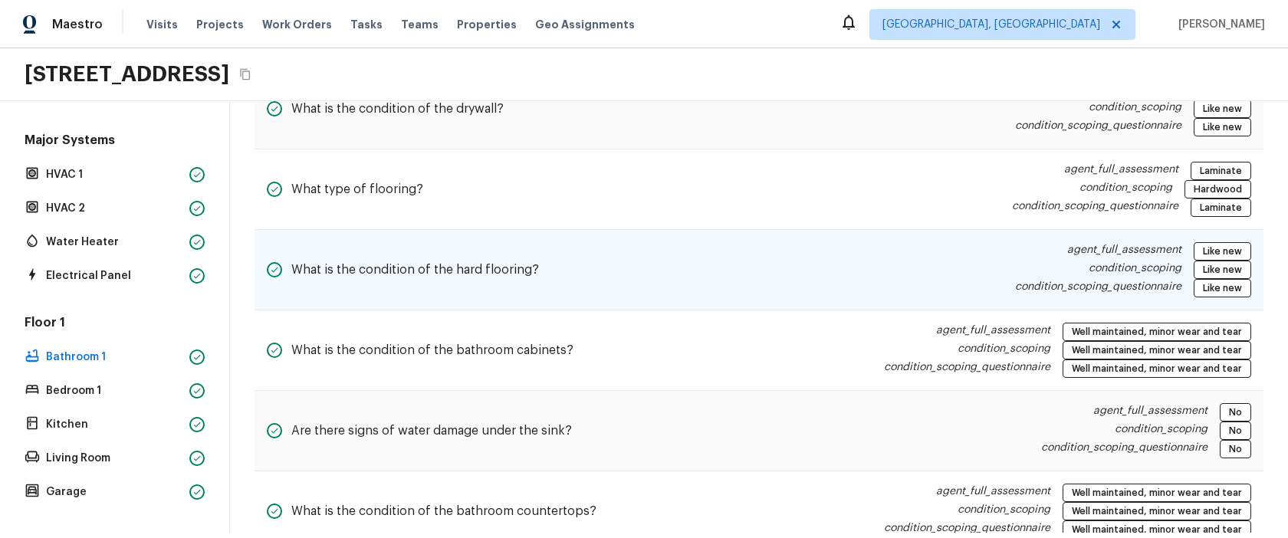
scroll to position [554, 0]
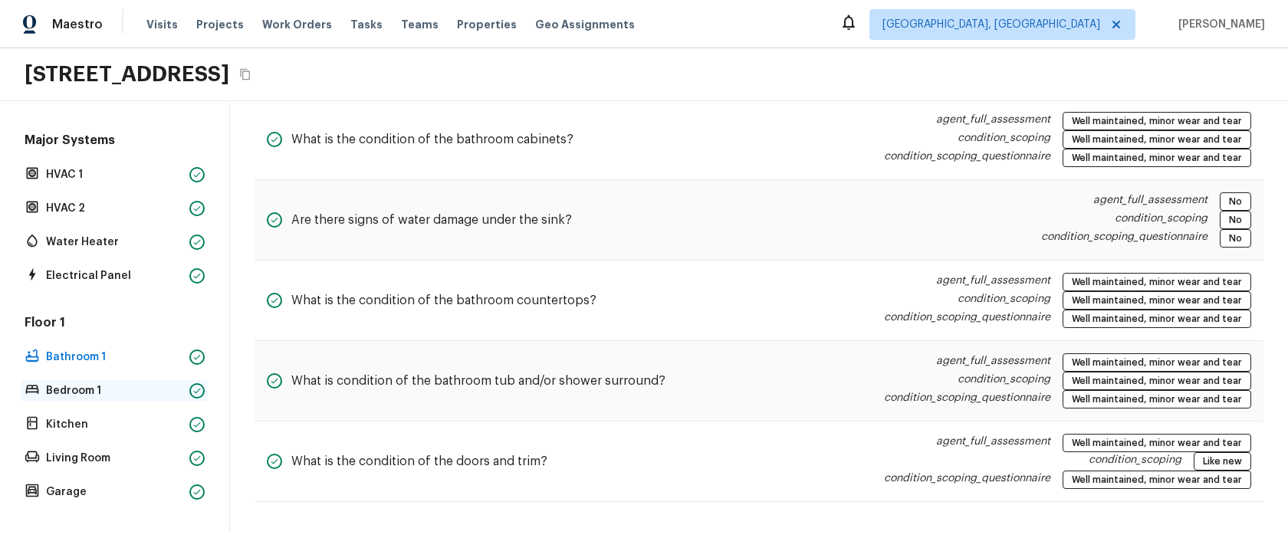
click at [85, 390] on p "Bedroom 1" at bounding box center [114, 390] width 137 height 15
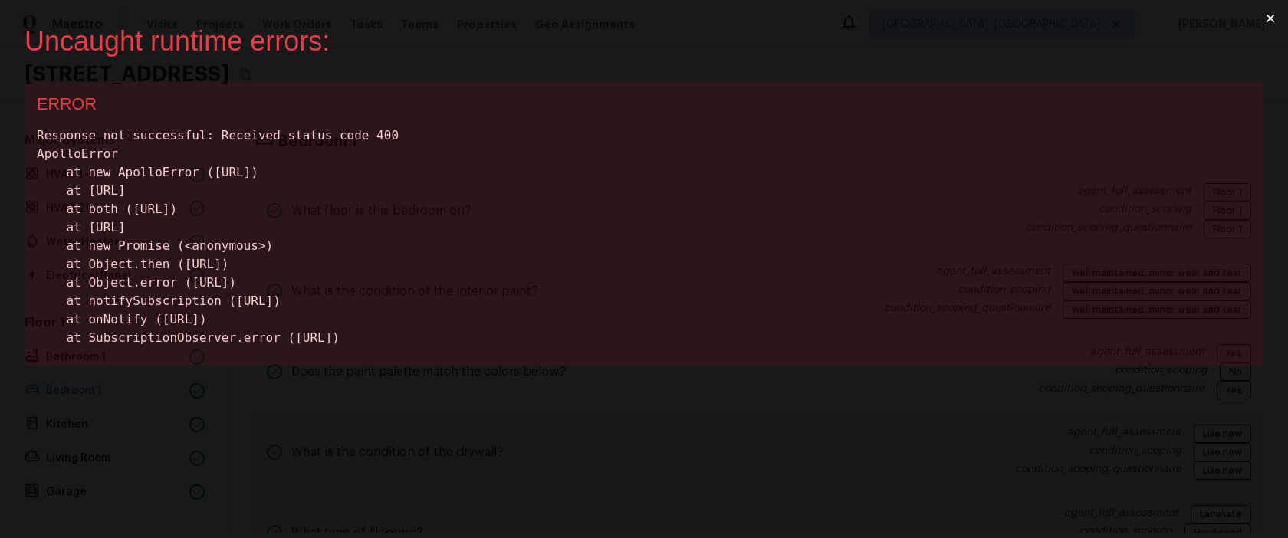
scroll to position [0, 0]
click at [1276, 19] on button "×" at bounding box center [1270, 18] width 35 height 37
drag, startPoint x: 751, startPoint y: 245, endPoint x: 748, endPoint y: 268, distance: 23.2
click at [751, 245] on div "Response not successful: Received status code 400 ApolloError at new ApolloErro…" at bounding box center [644, 237] width 1214 height 221
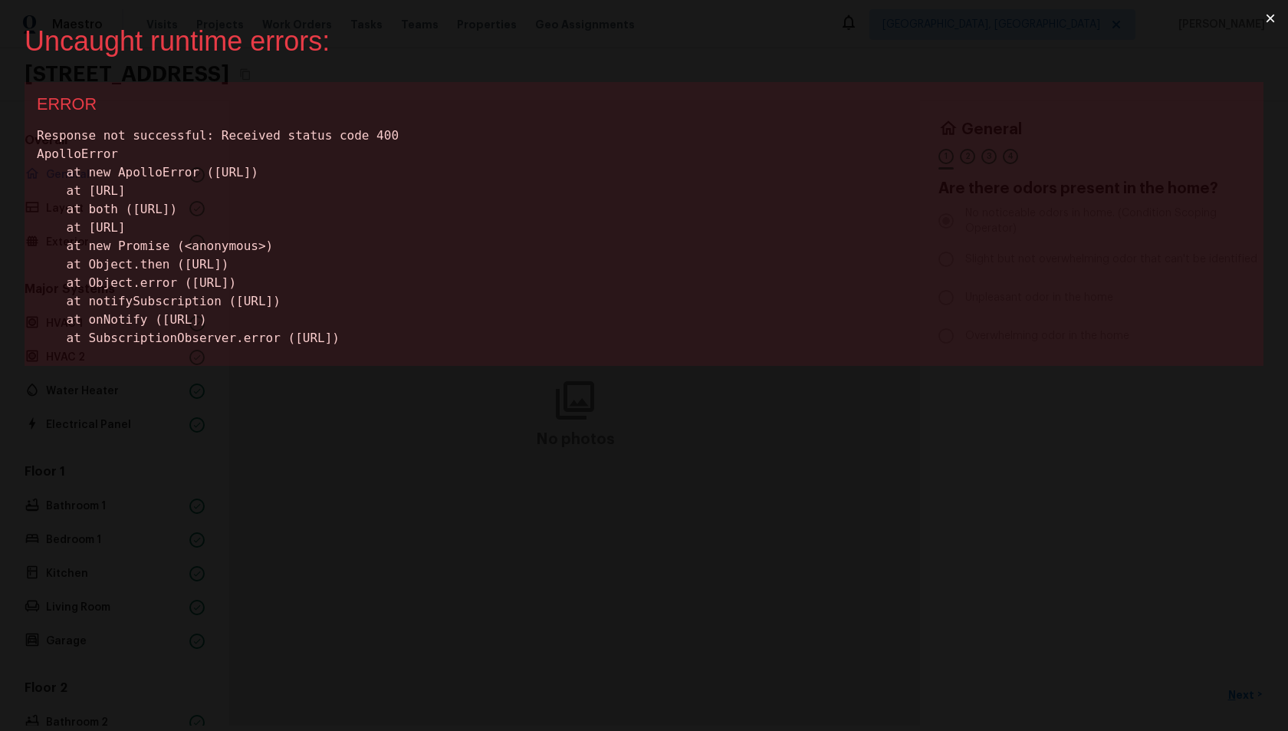
click at [1268, 18] on button "×" at bounding box center [1270, 18] width 35 height 37
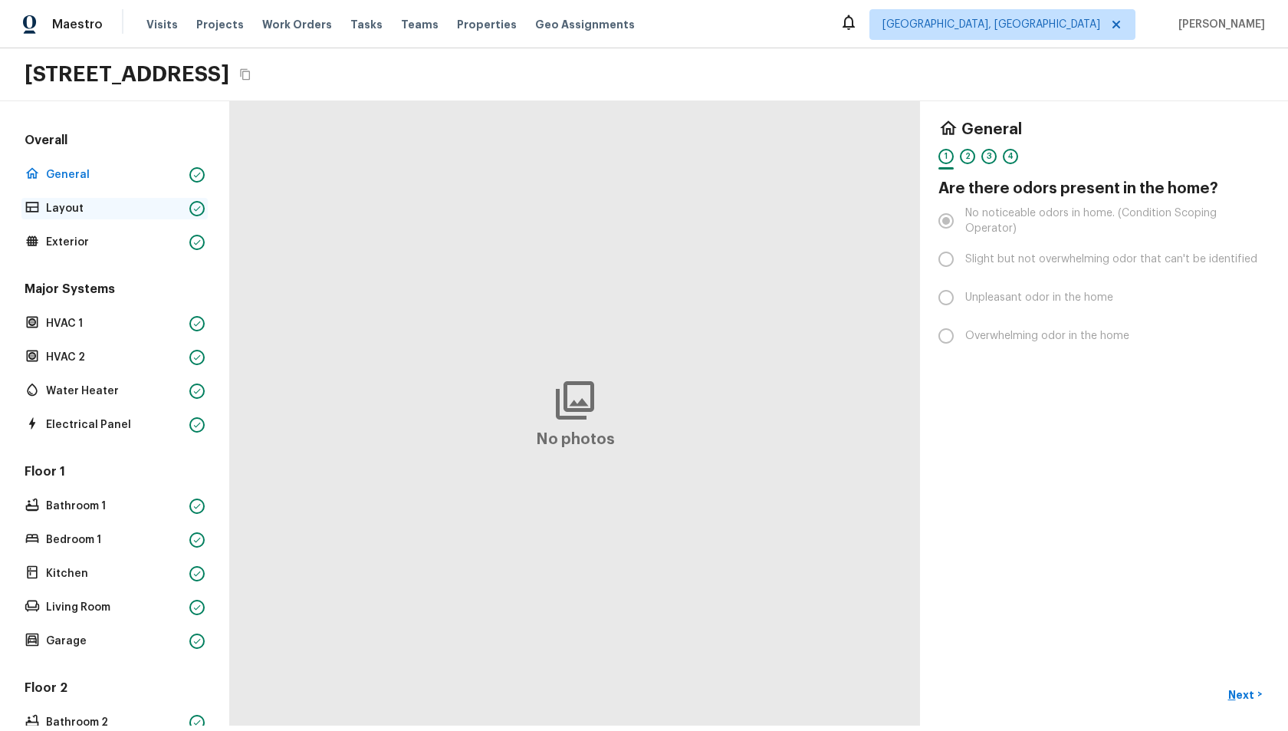
click at [71, 211] on p "Layout" at bounding box center [114, 208] width 137 height 15
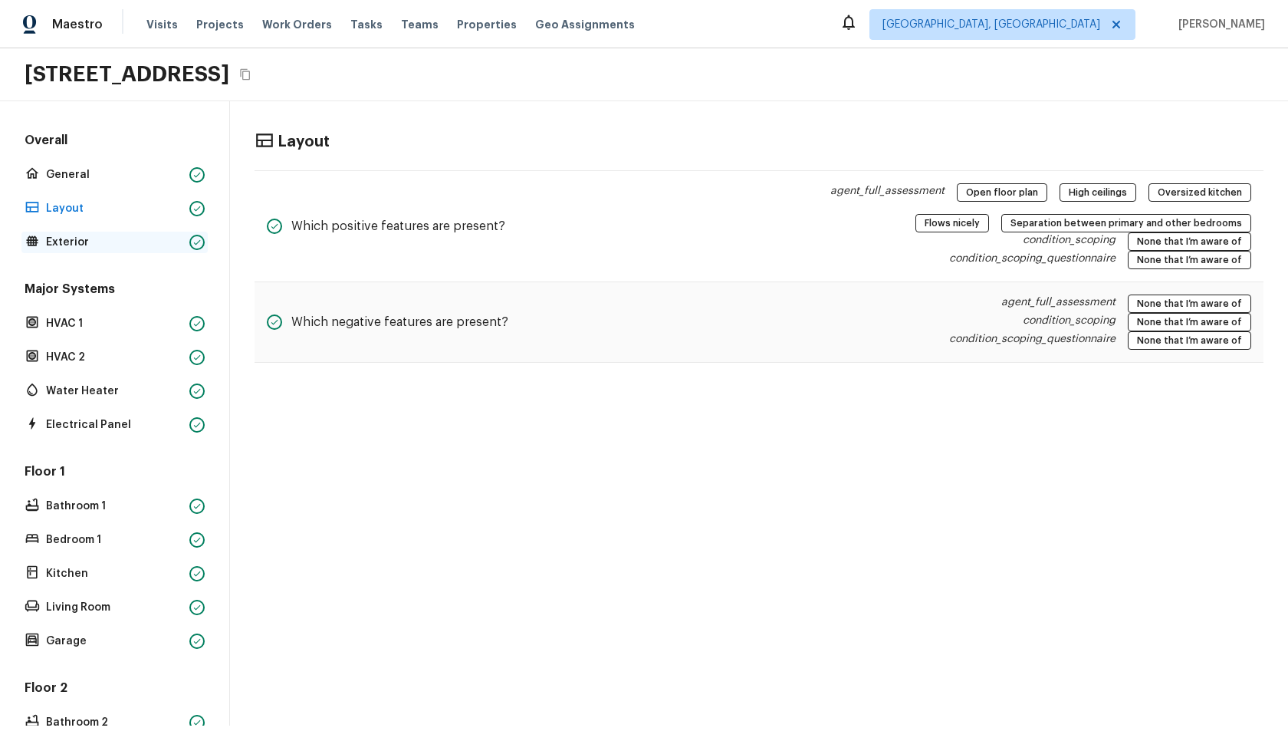
click at [62, 245] on p "Exterior" at bounding box center [114, 242] width 137 height 15
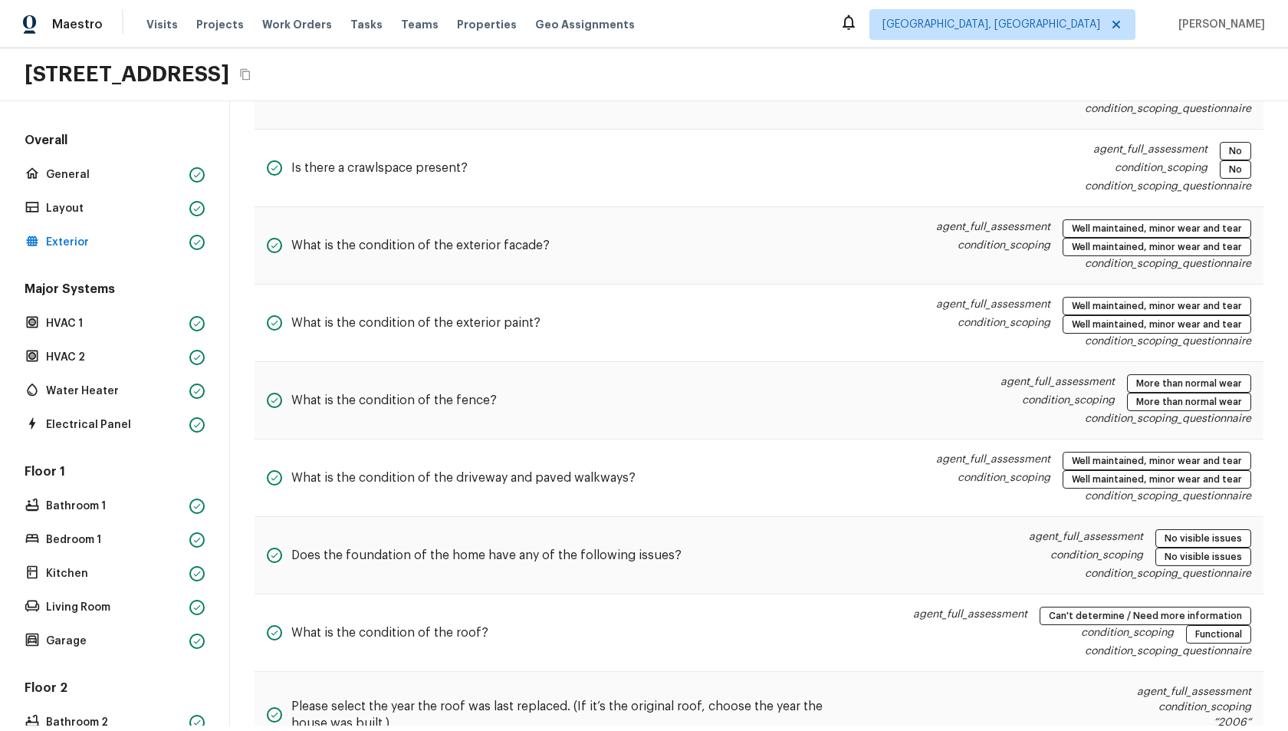
scroll to position [1186, 0]
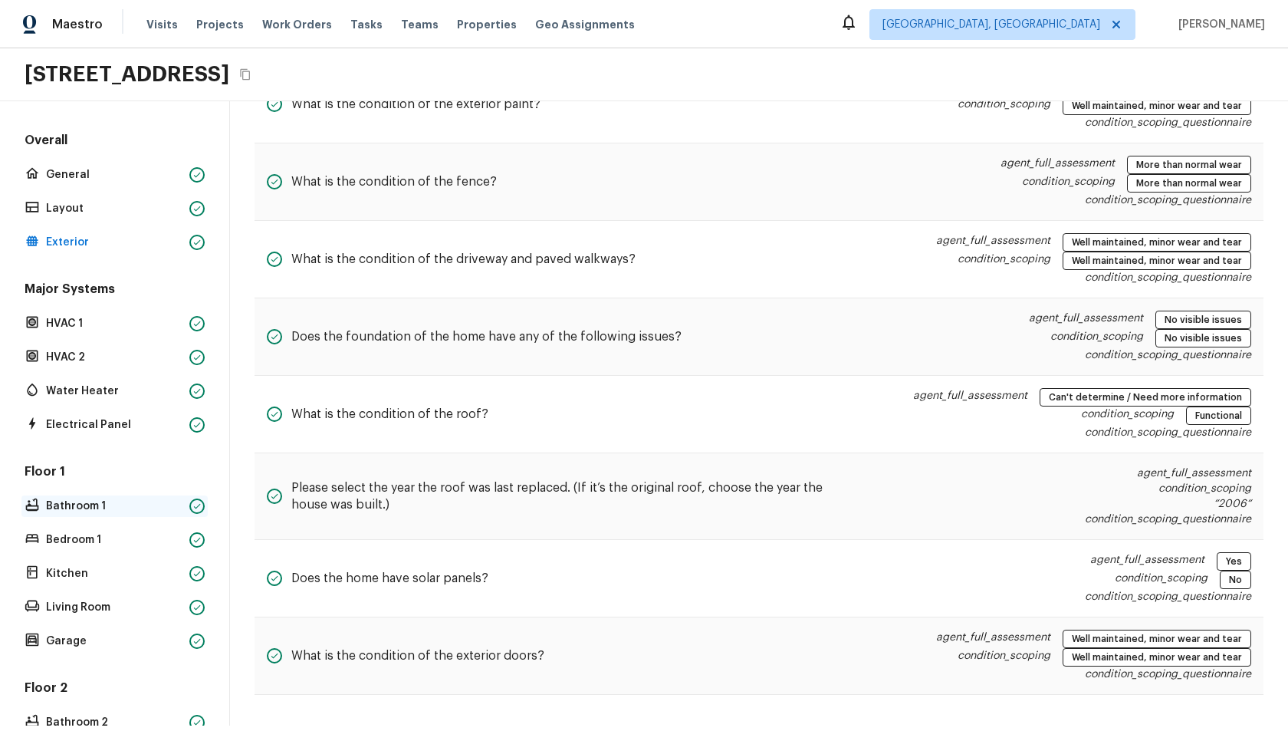
click at [113, 509] on p "Bathroom 1" at bounding box center [114, 505] width 137 height 15
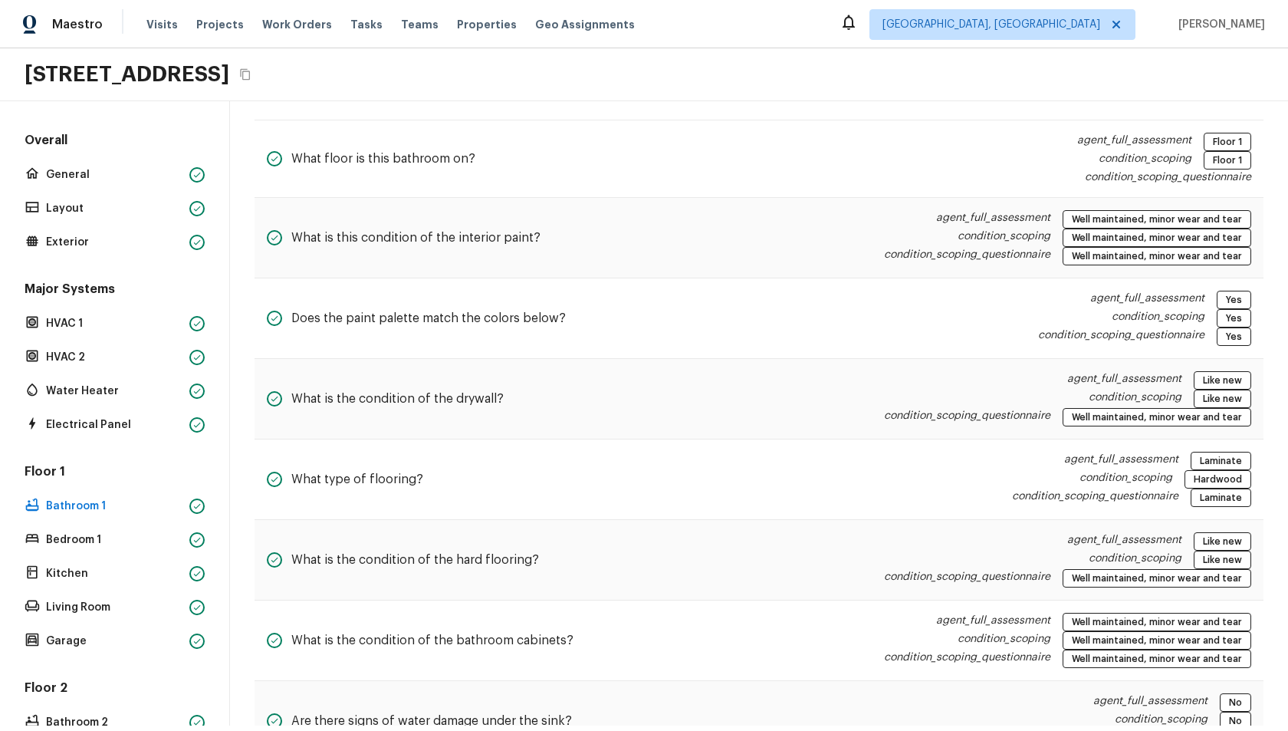
scroll to position [21, 0]
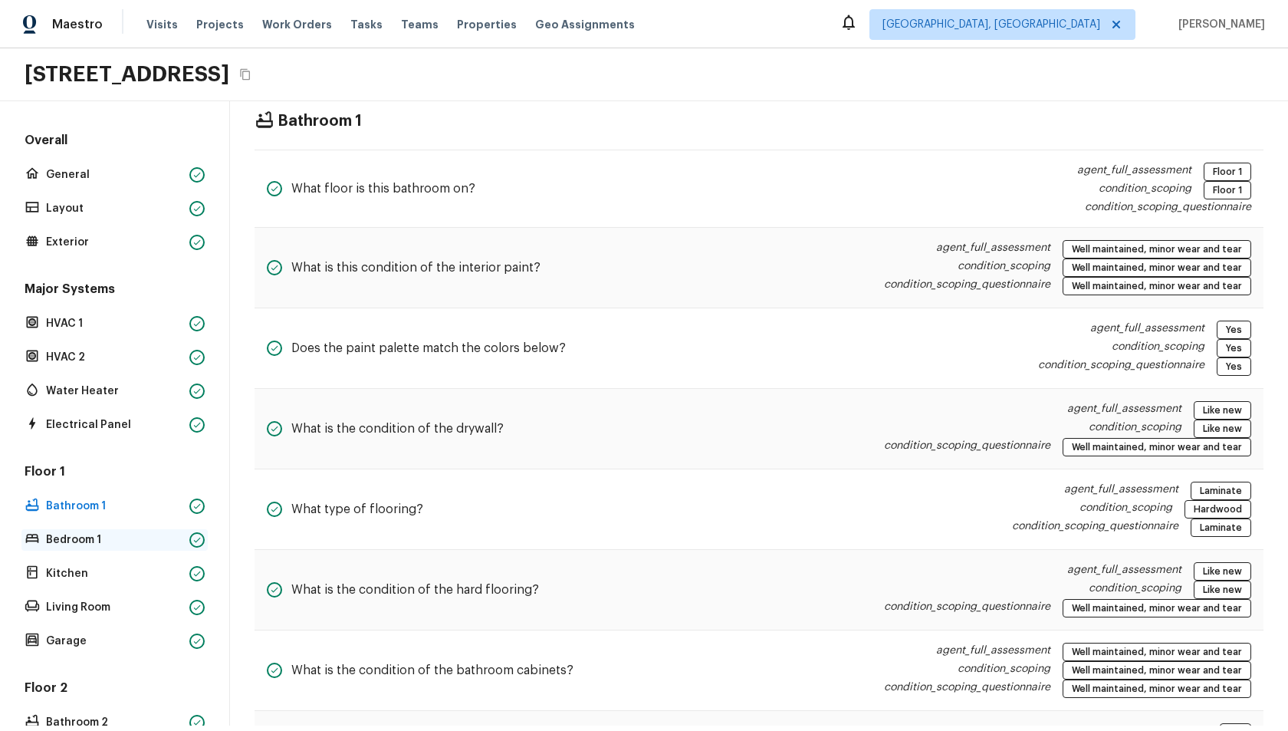
click at [80, 536] on p "Bedroom 1" at bounding box center [114, 539] width 137 height 15
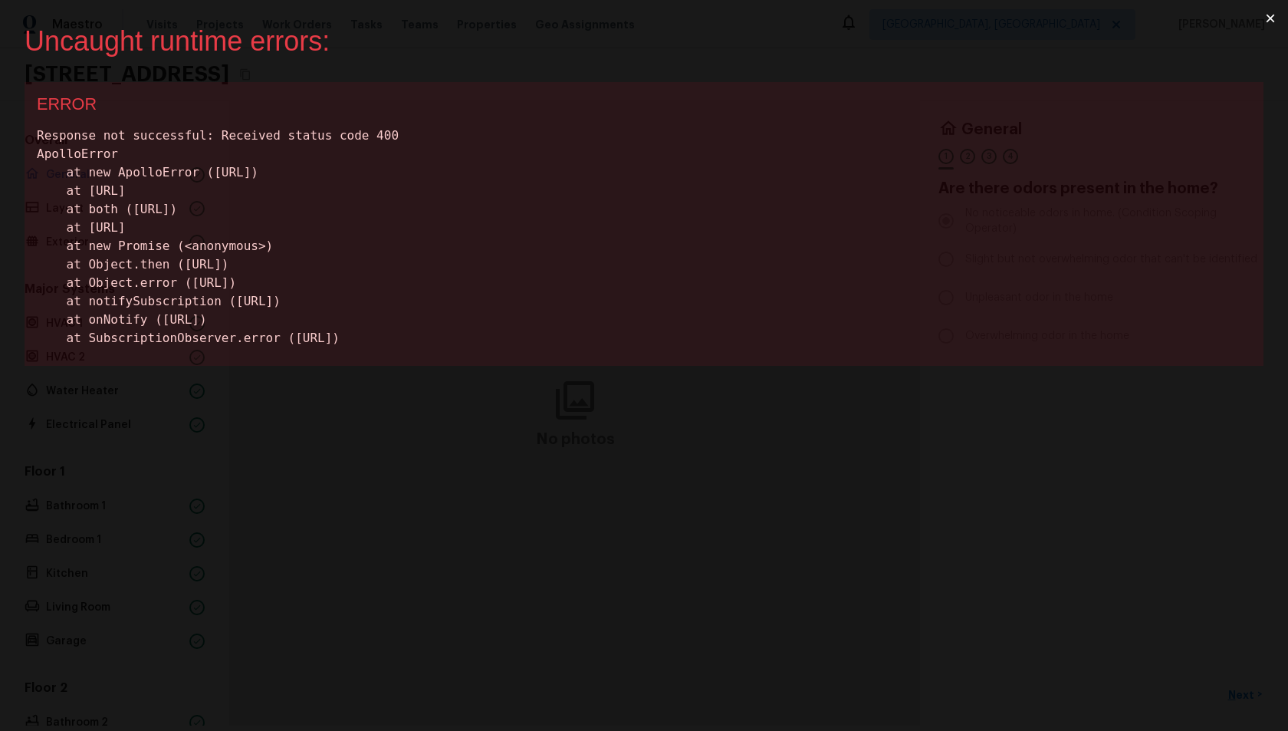
click at [1264, 15] on button "×" at bounding box center [1270, 18] width 35 height 37
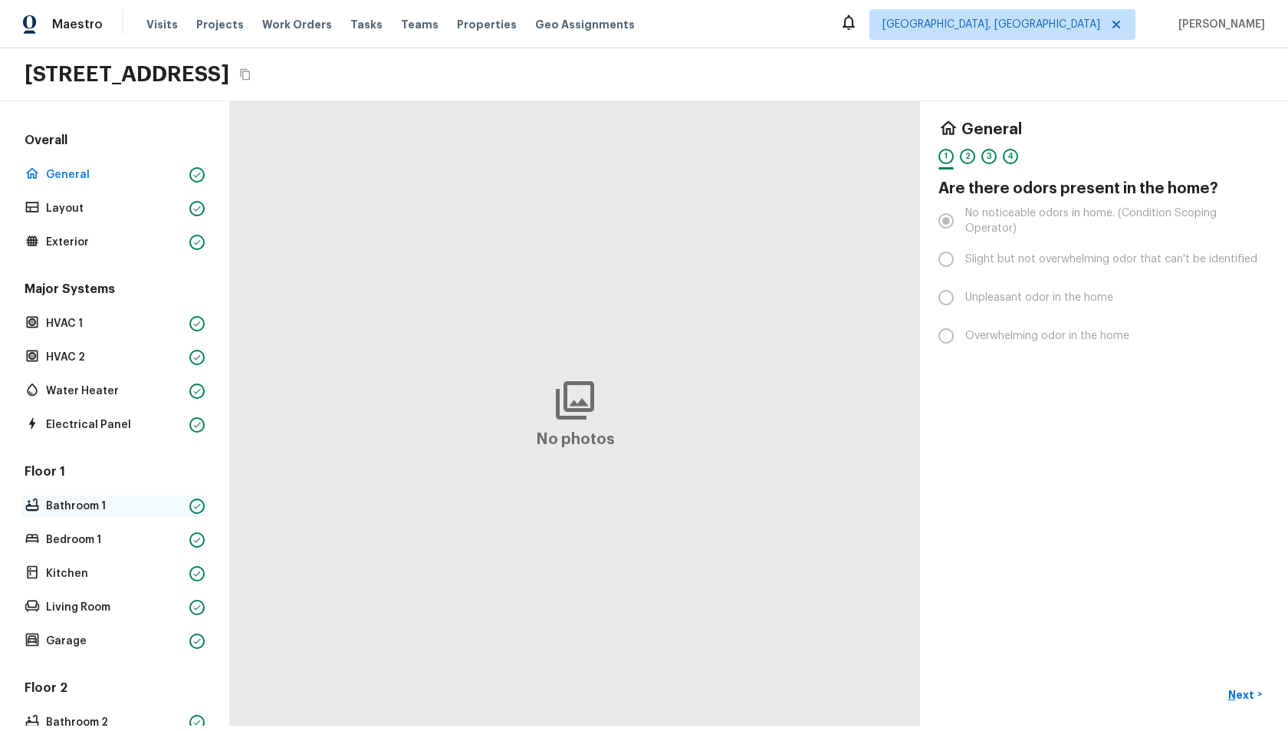
click at [71, 507] on p "Bathroom 1" at bounding box center [114, 505] width 137 height 15
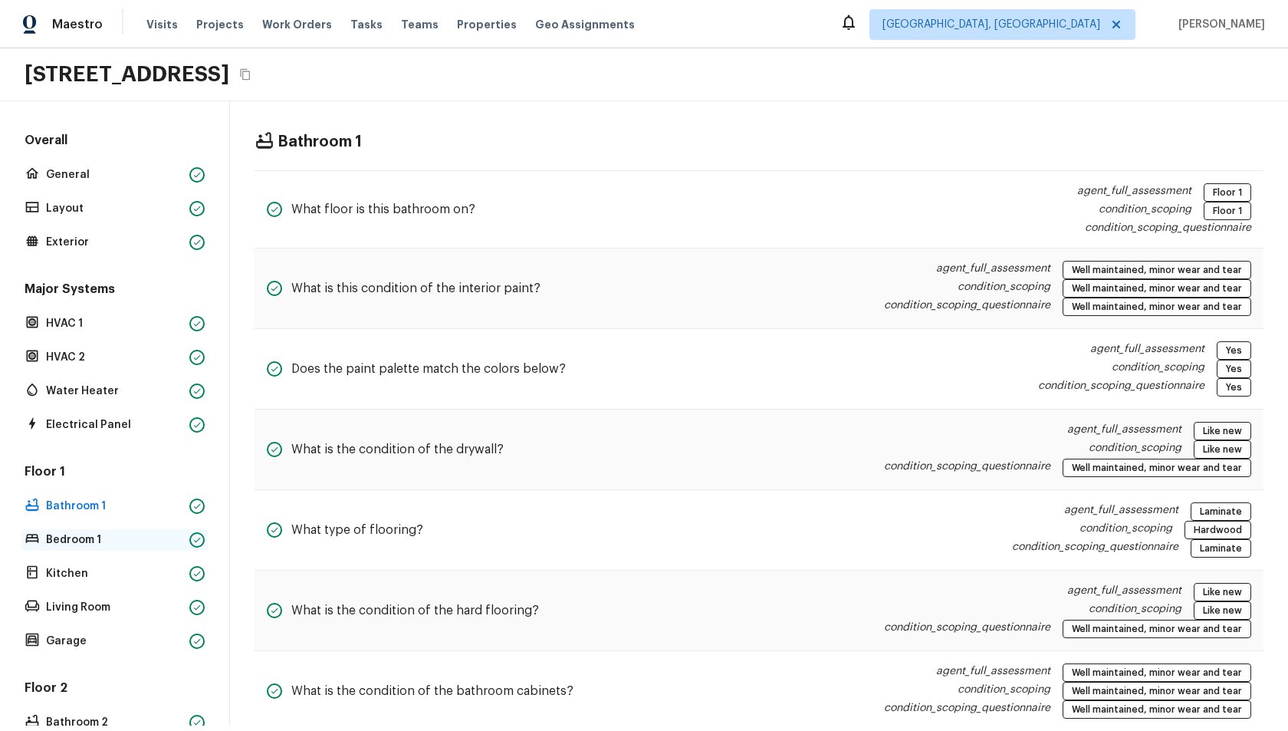
click at [84, 539] on p "Bedroom 1" at bounding box center [114, 539] width 137 height 15
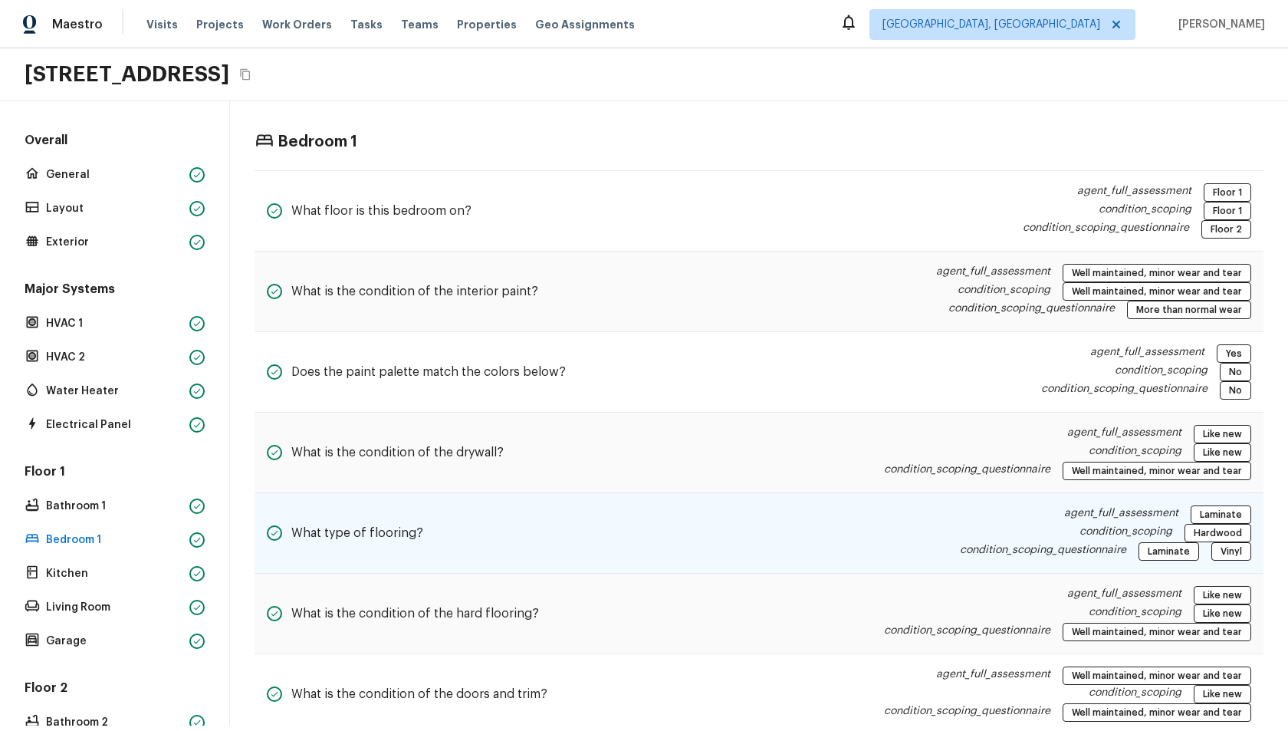
click at [761, 529] on div "What type of flooring? agent_full_assessment Laminate condition_scoping Hardwoo…" at bounding box center [759, 533] width 1009 height 80
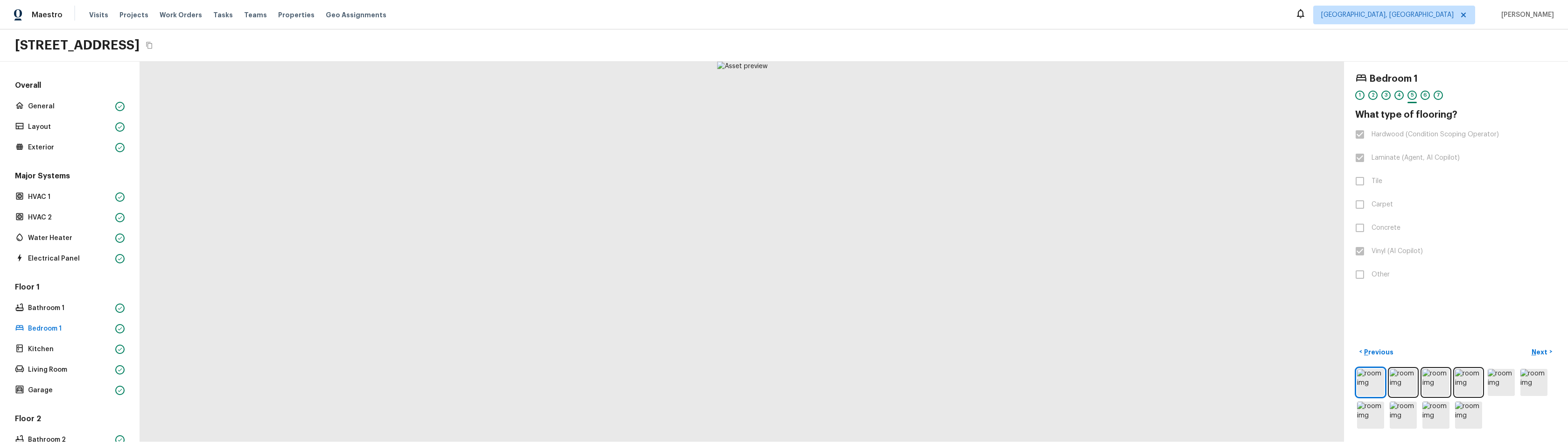
click at [535, 220] on div at bounding box center [742, 251] width 1205 height 380
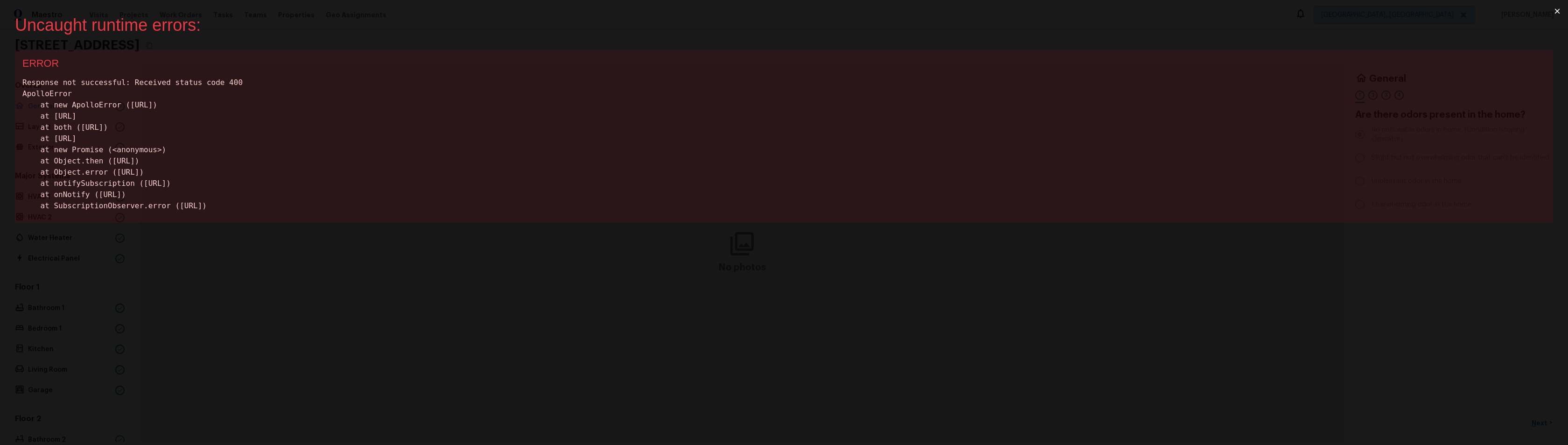
click at [1560, 8] on button "×" at bounding box center [1557, 11] width 21 height 23
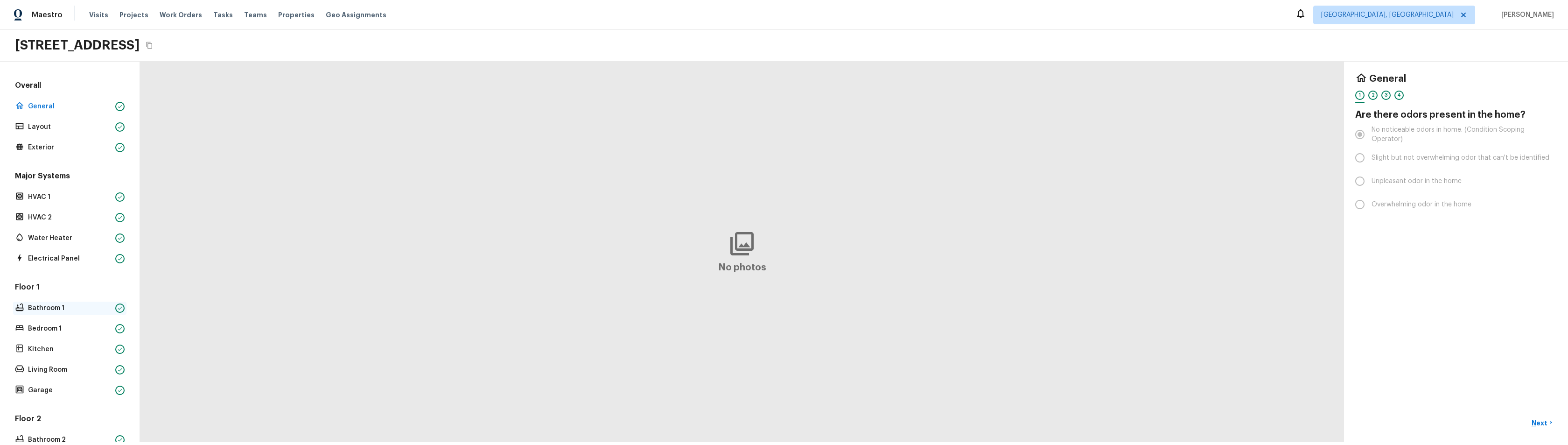
click at [53, 308] on p "Bathroom 1" at bounding box center [69, 307] width 83 height 9
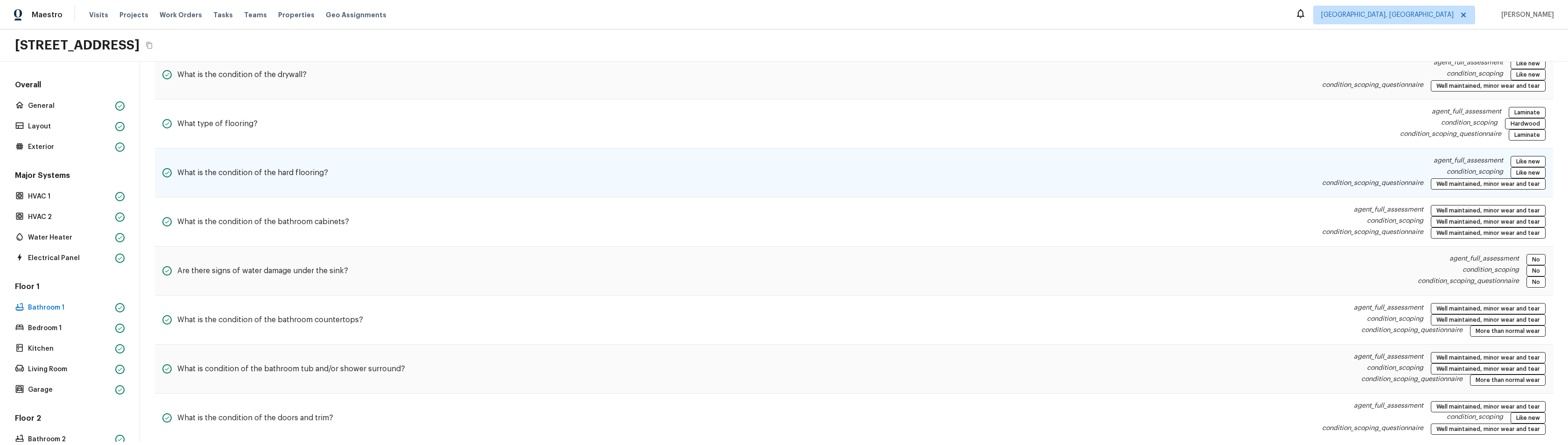
scroll to position [219, 0]
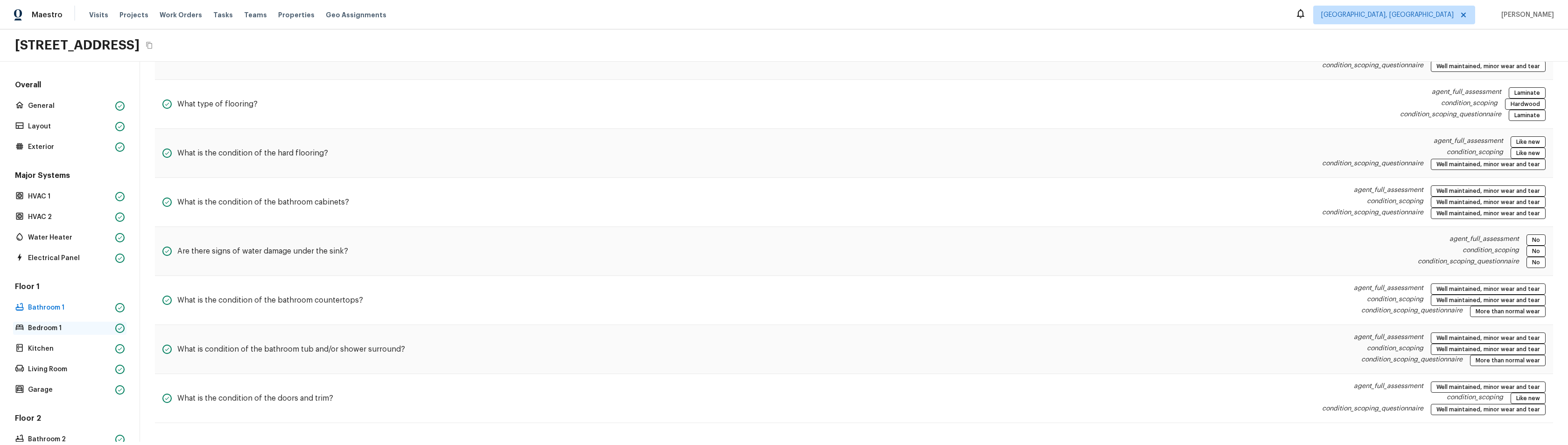
click at [33, 328] on p "Bedroom 1" at bounding box center [69, 328] width 83 height 9
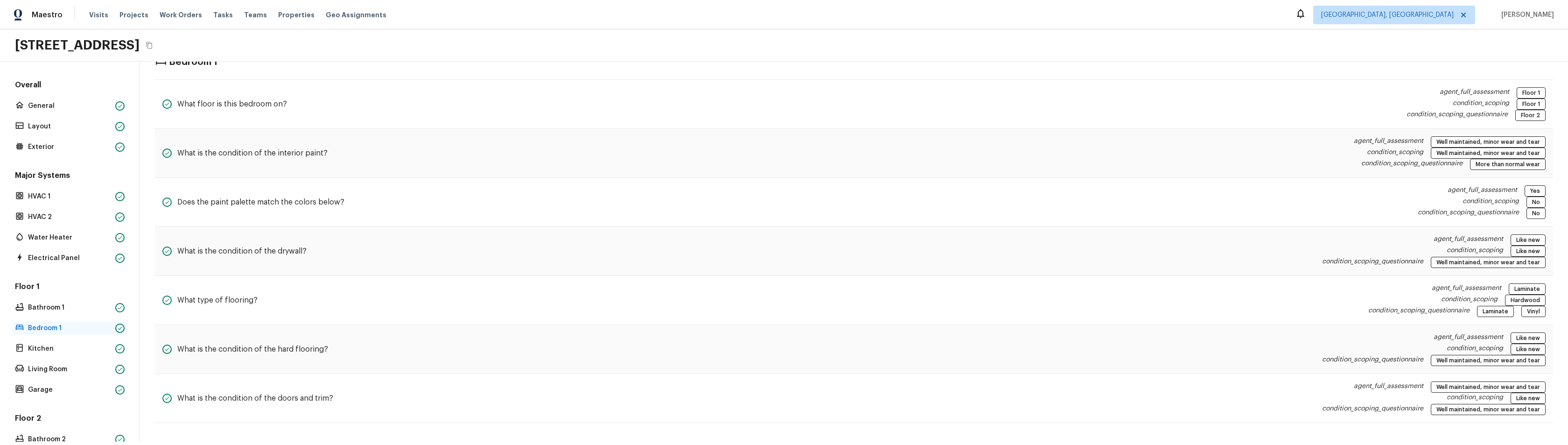
scroll to position [24, 0]
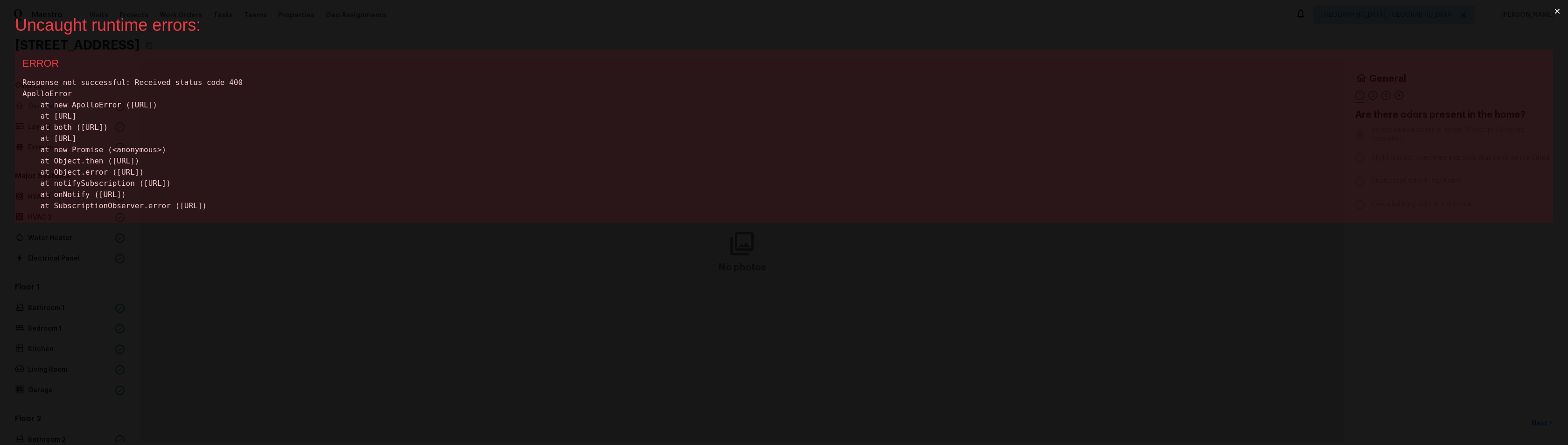
click at [581, 388] on div "Uncaught runtime errors: × ERROR Response not successful: Received status code …" at bounding box center [784, 222] width 1568 height 445
